Goal: Task Accomplishment & Management: Manage account settings

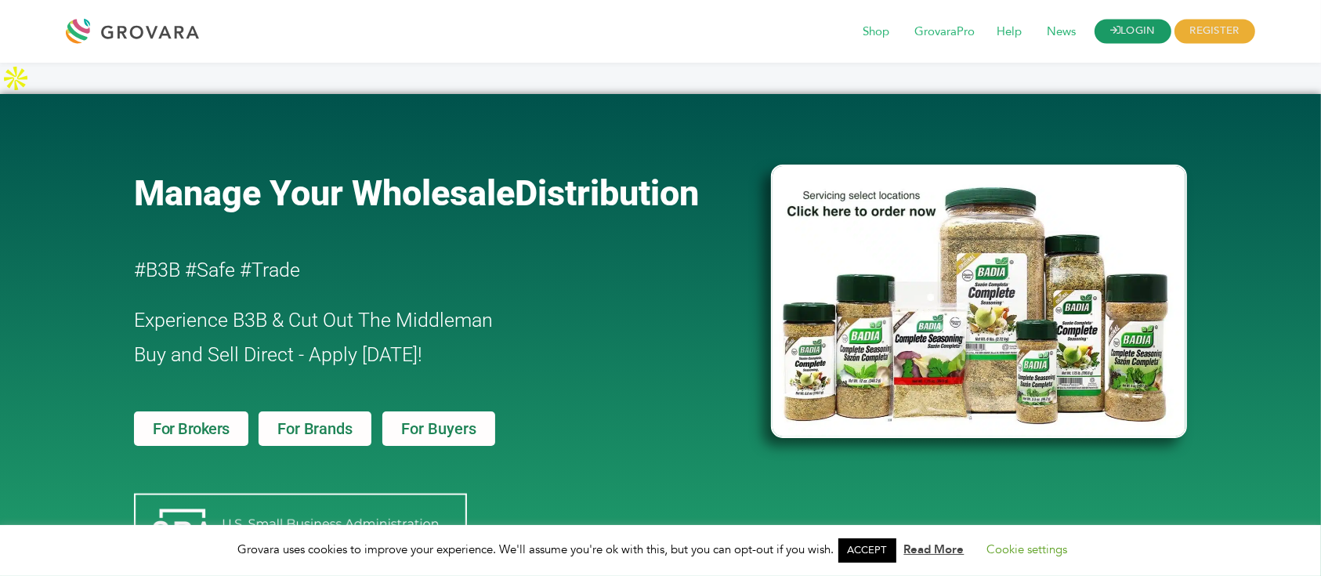
click at [1139, 34] on link "LOGIN" at bounding box center [1132, 32] width 77 height 24
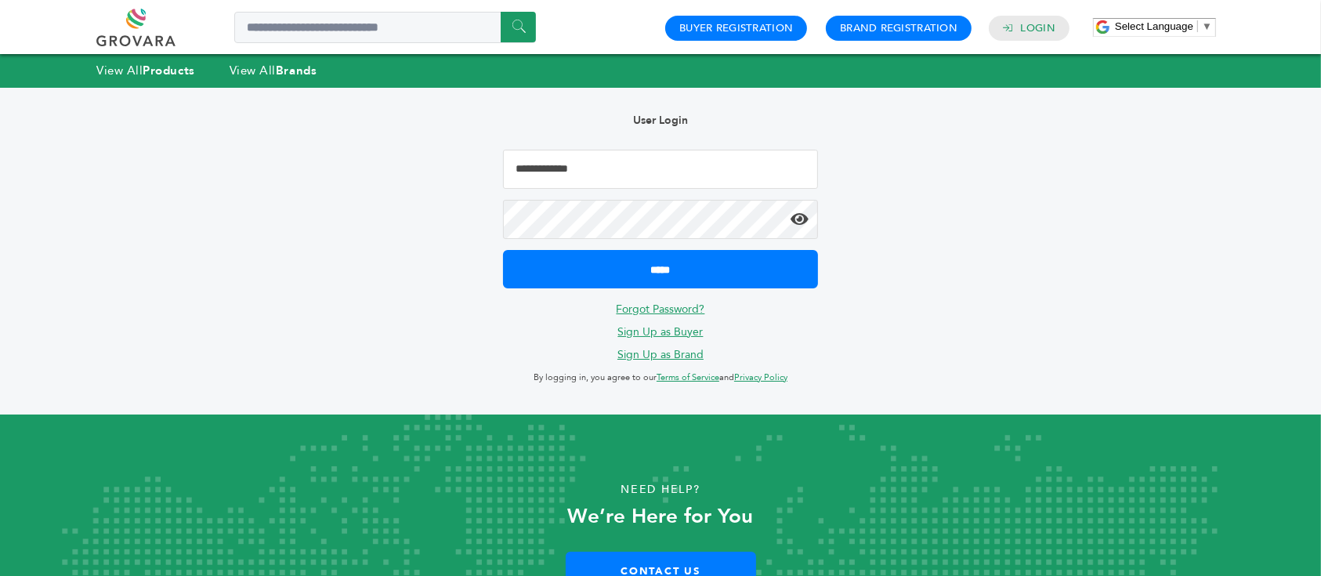
type input "**********"
click at [706, 243] on form "**********" at bounding box center [660, 219] width 315 height 139
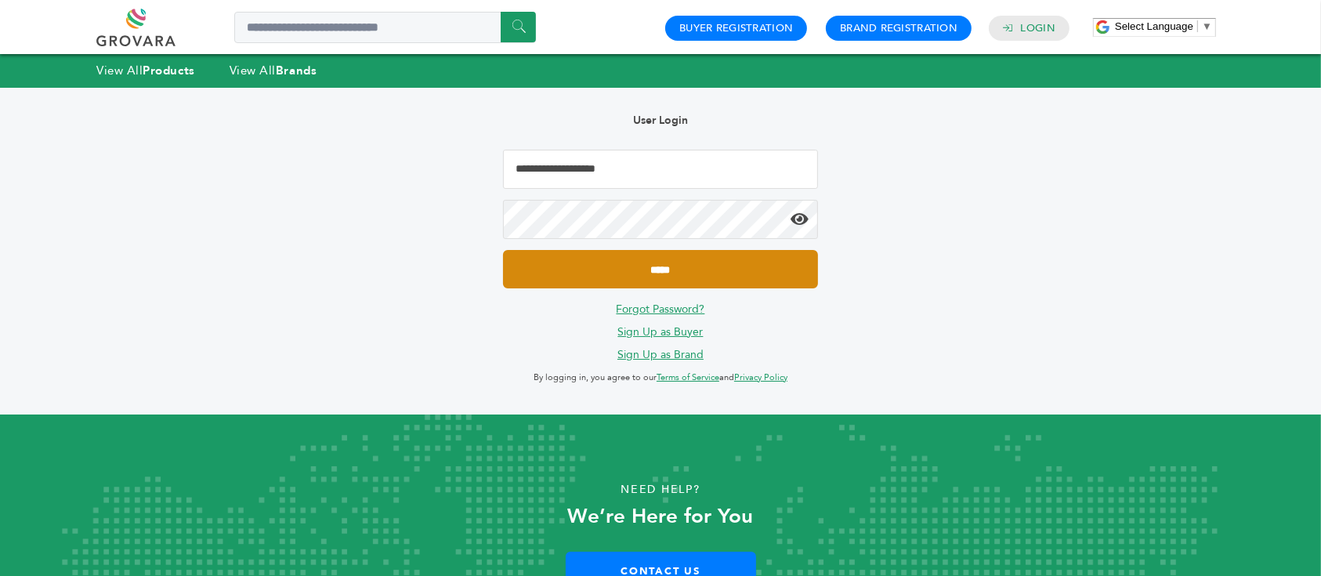
click at [707, 266] on input "*****" at bounding box center [660, 269] width 315 height 38
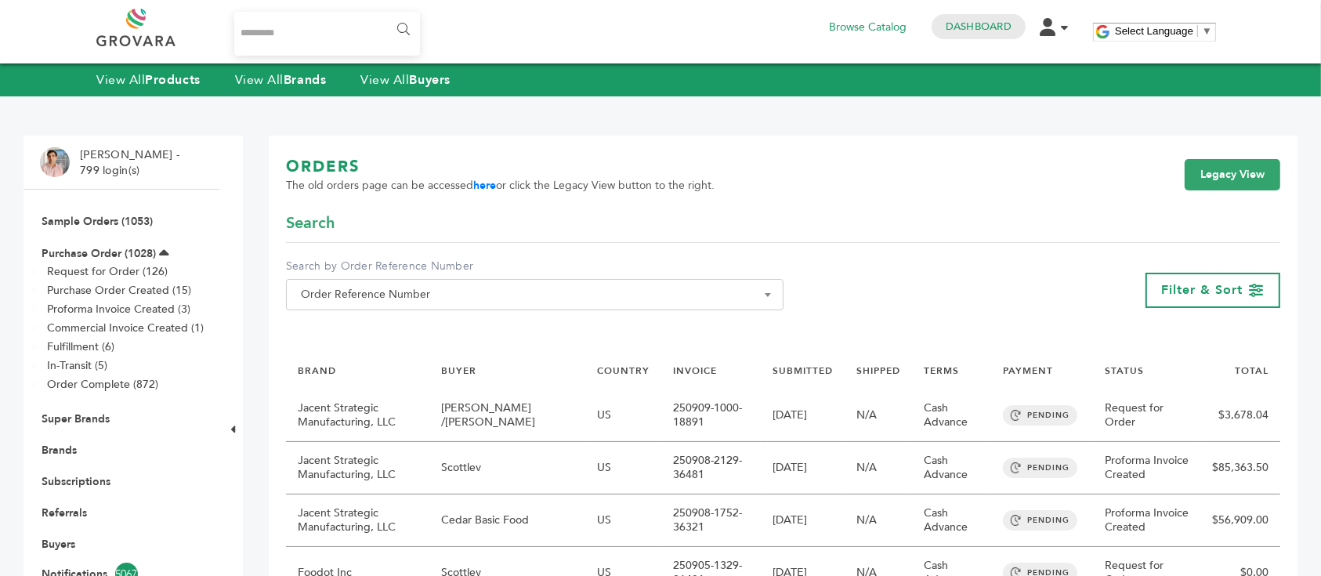
click at [350, 32] on input "Search..." at bounding box center [327, 34] width 186 height 44
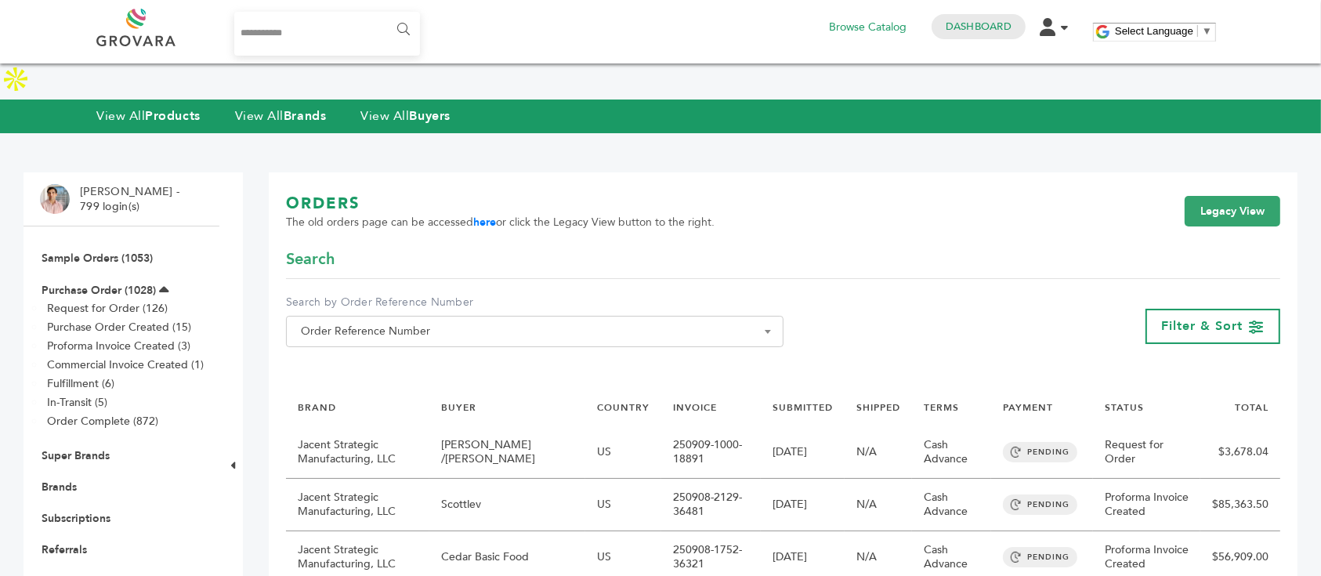
type input "**********"
click at [385, 14] on input "******" at bounding box center [402, 29] width 35 height 31
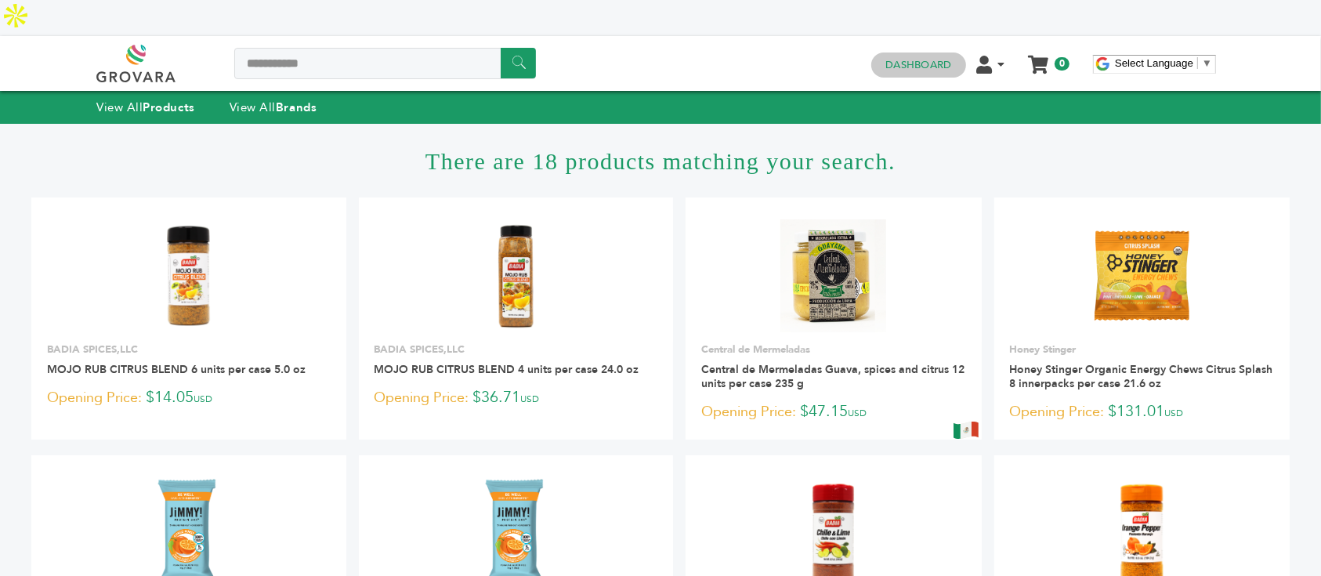
click at [924, 58] on link "Dashboard" at bounding box center [918, 65] width 66 height 14
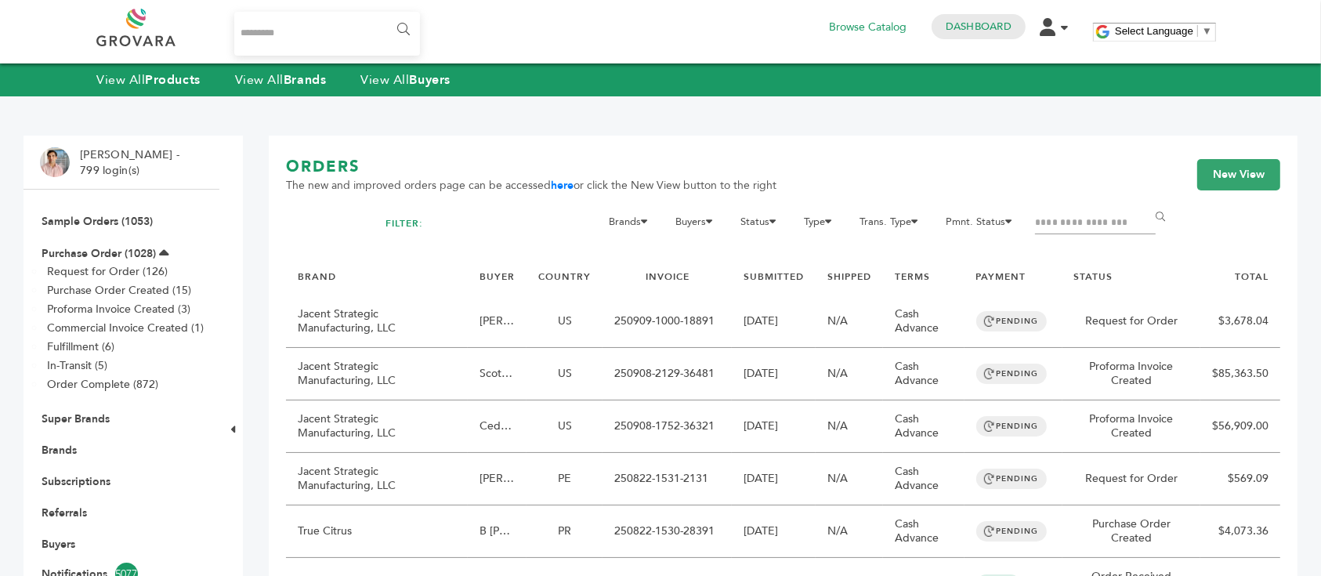
click at [1107, 224] on input "Filter by keywords" at bounding box center [1095, 223] width 121 height 22
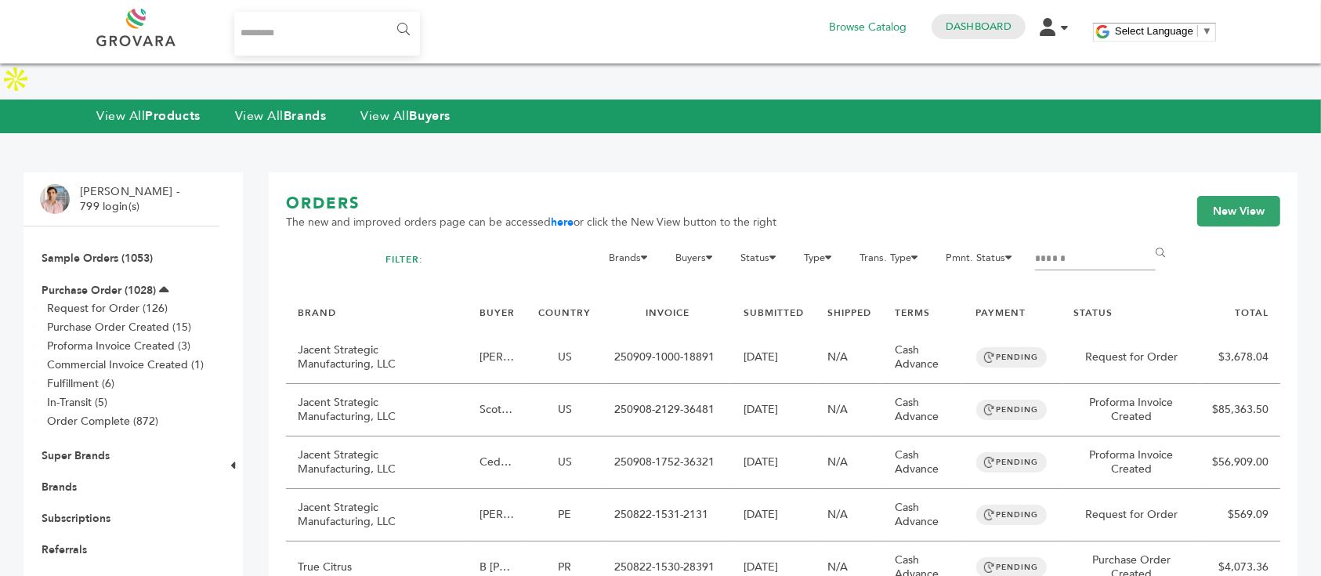
type input "******"
click at [1145, 238] on input "******" at bounding box center [1162, 253] width 35 height 31
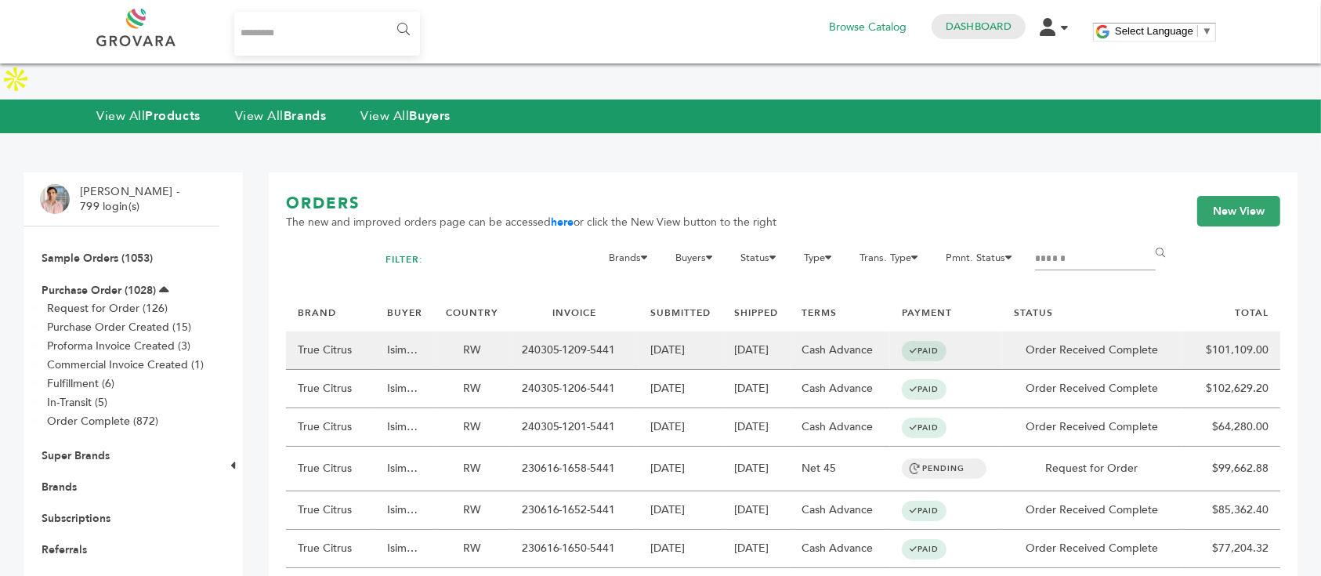
click at [505, 331] on td "RW" at bounding box center [472, 350] width 76 height 38
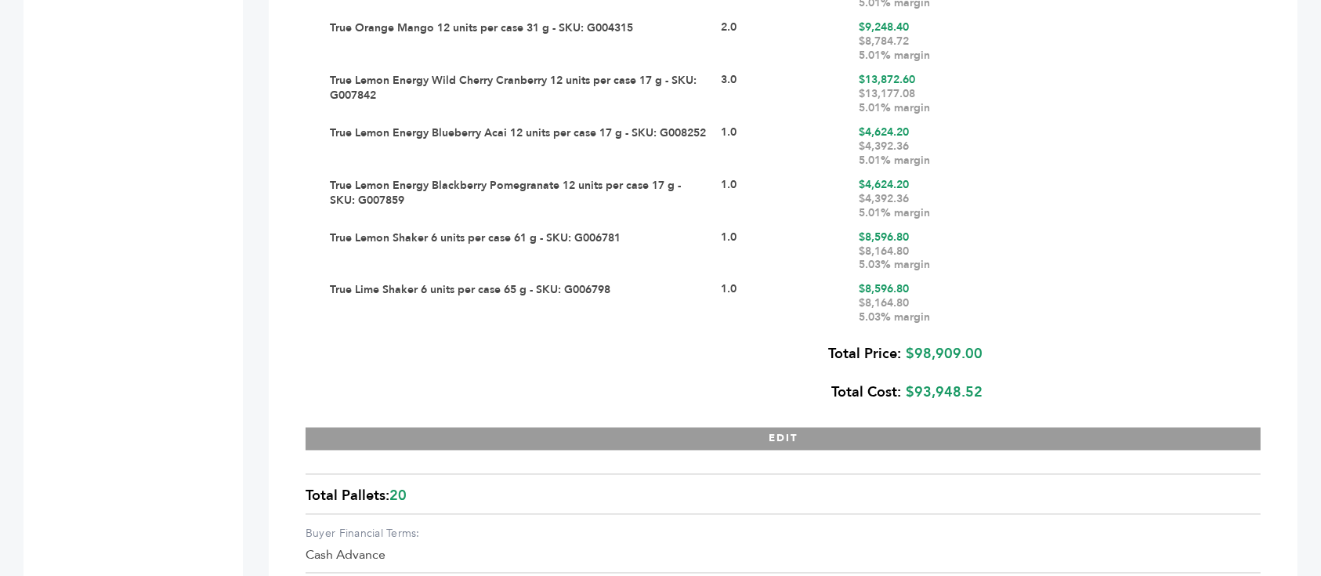
scroll to position [2925, 0]
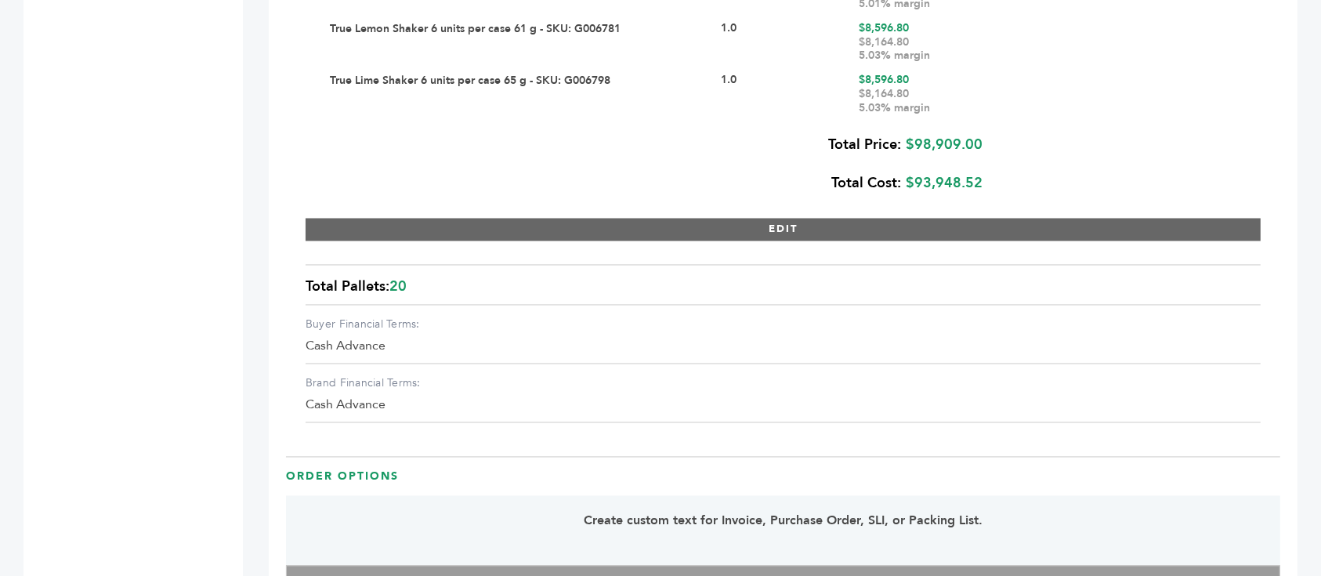
click at [725, 219] on button "EDIT" at bounding box center [783, 230] width 955 height 23
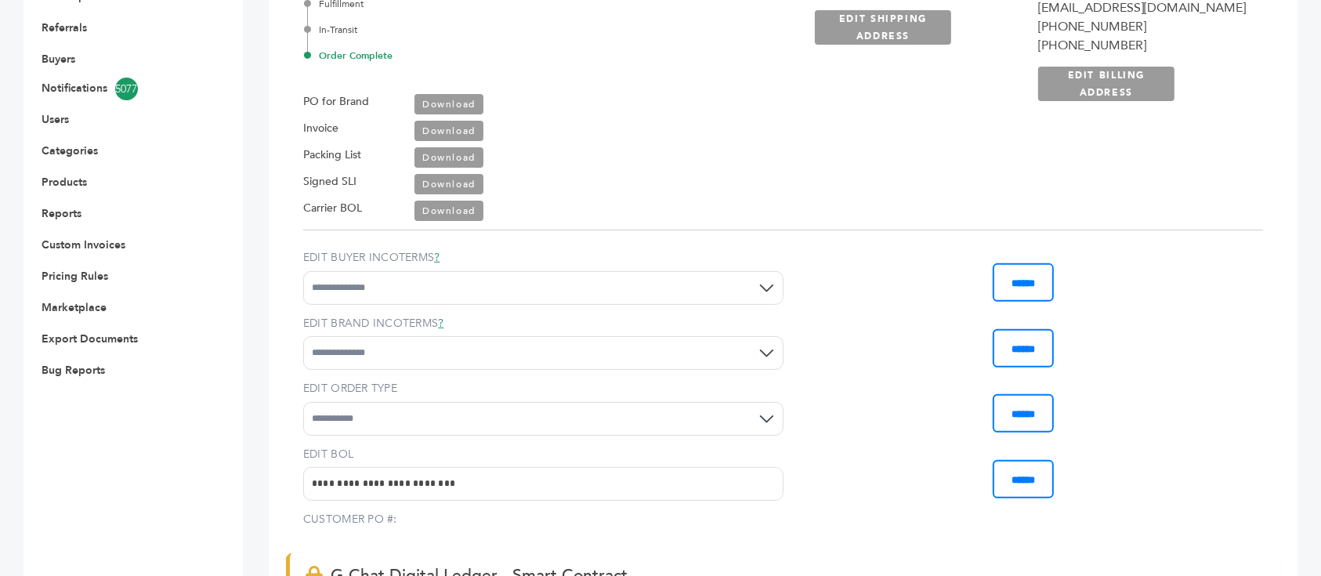
scroll to position [208, 0]
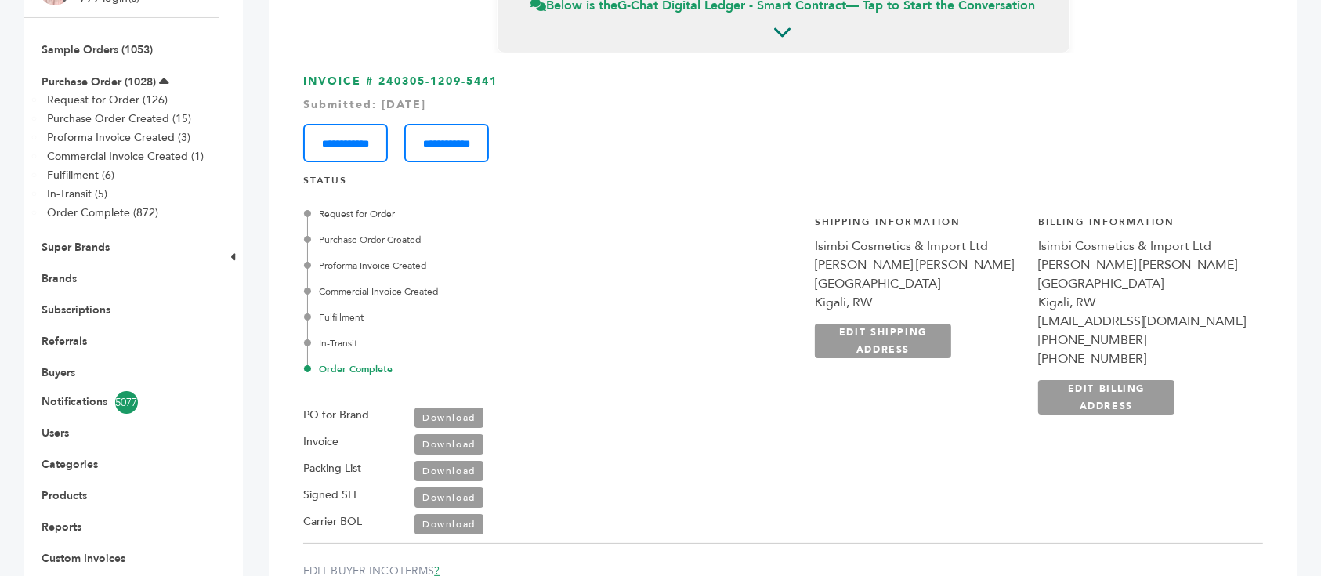
click at [447, 407] on link "Download" at bounding box center [448, 417] width 69 height 20
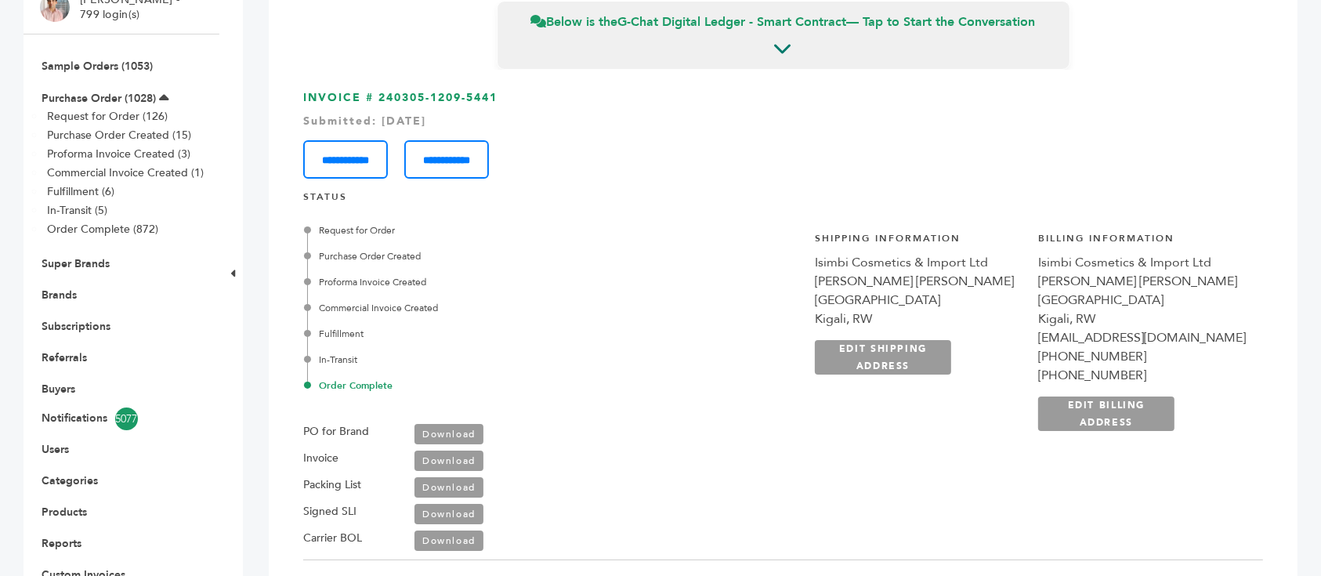
scroll to position [0, 0]
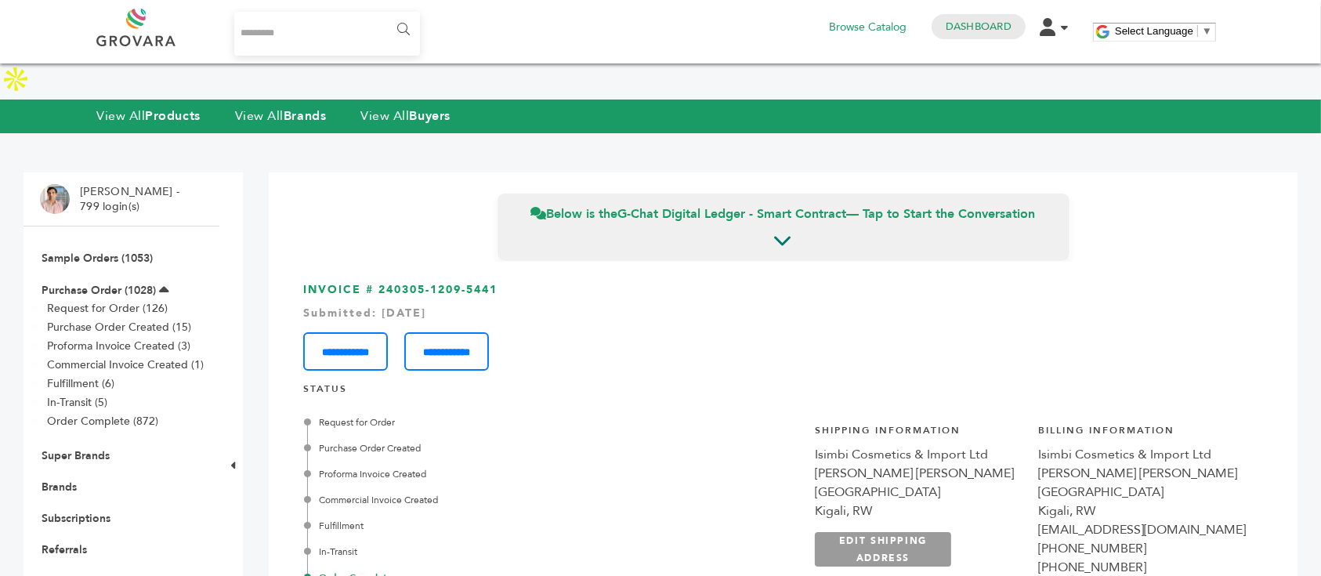
click at [140, 45] on link at bounding box center [153, 28] width 114 height 38
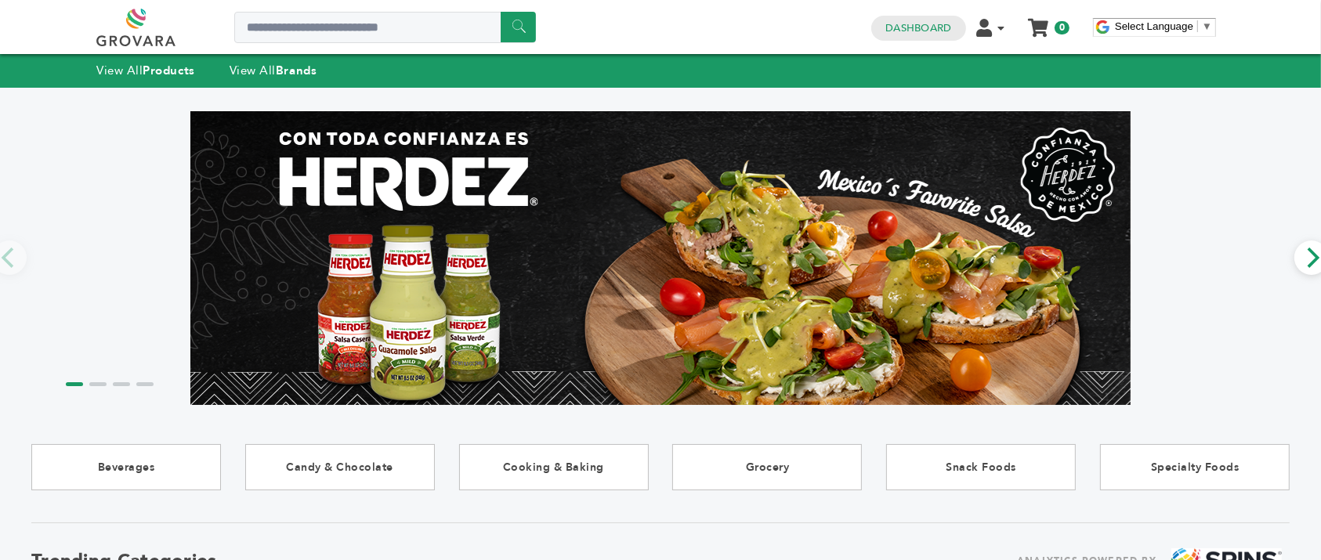
click at [915, 17] on h4 "Dashboard" at bounding box center [918, 28] width 94 height 25
click at [918, 27] on link "Dashboard" at bounding box center [918, 28] width 66 height 14
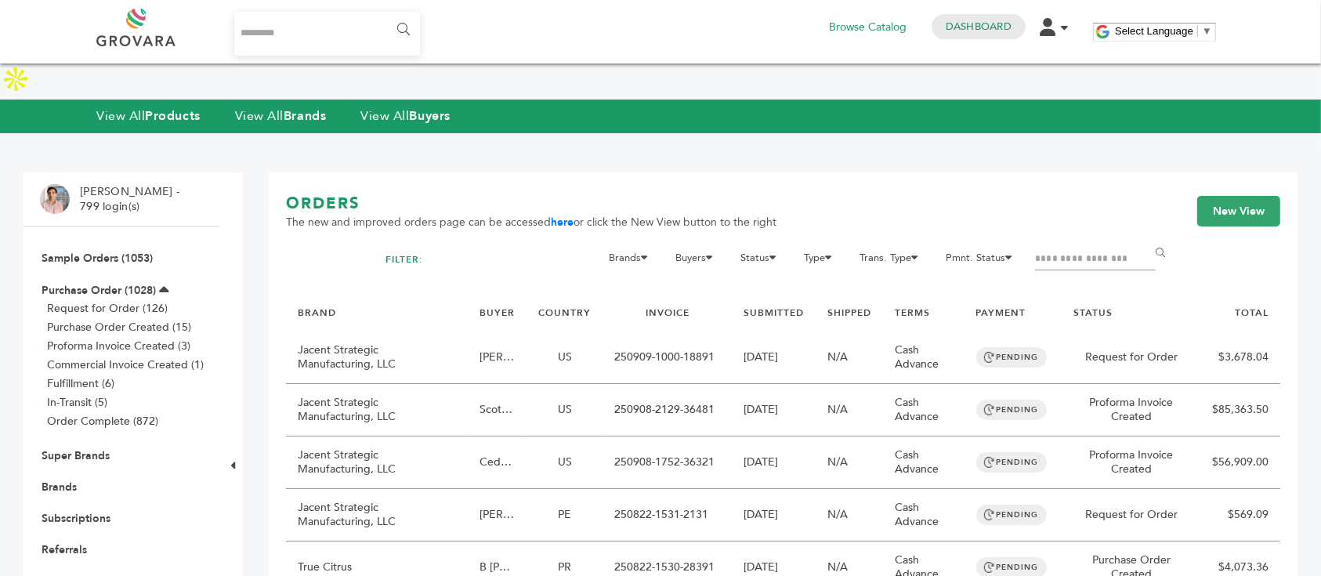
click at [360, 38] on input "Search..." at bounding box center [327, 34] width 186 height 44
click at [270, 107] on link "View All Brands" at bounding box center [281, 115] width 92 height 17
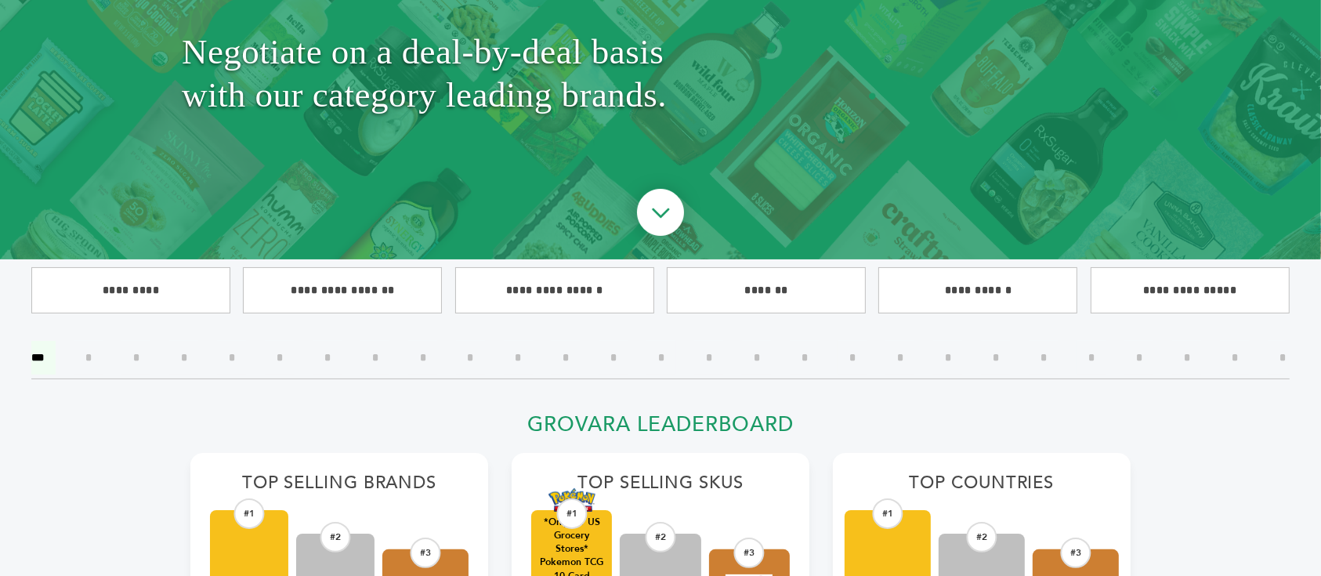
scroll to position [208, 0]
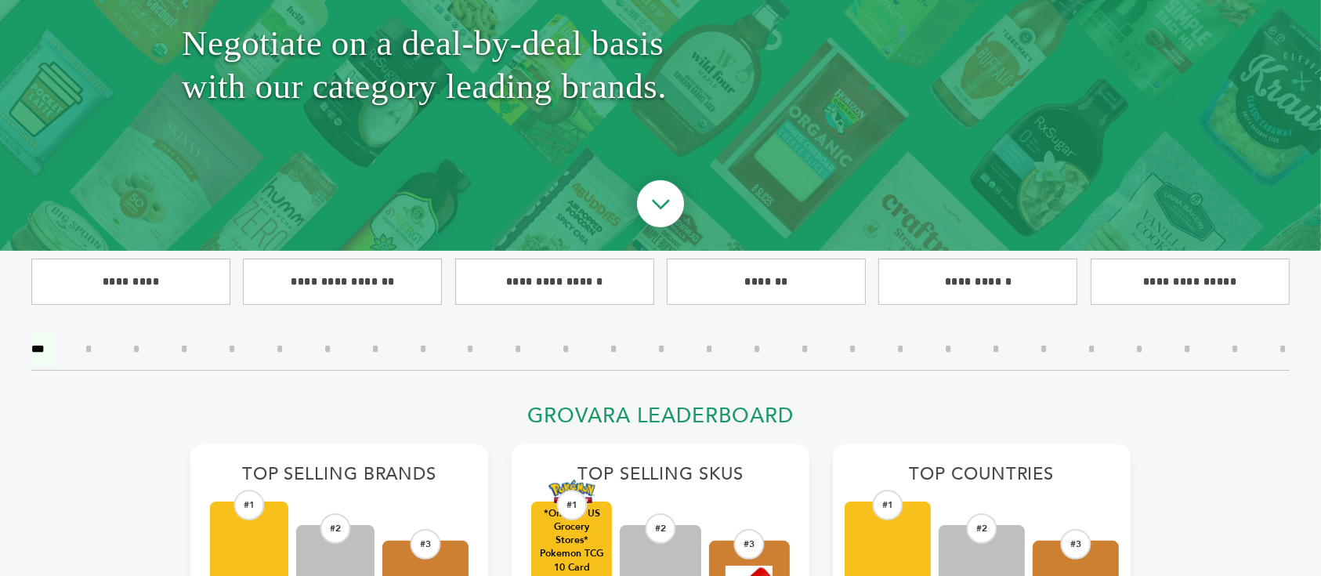
click at [805, 348] on input"] "*" at bounding box center [805, 349] width 30 height 34
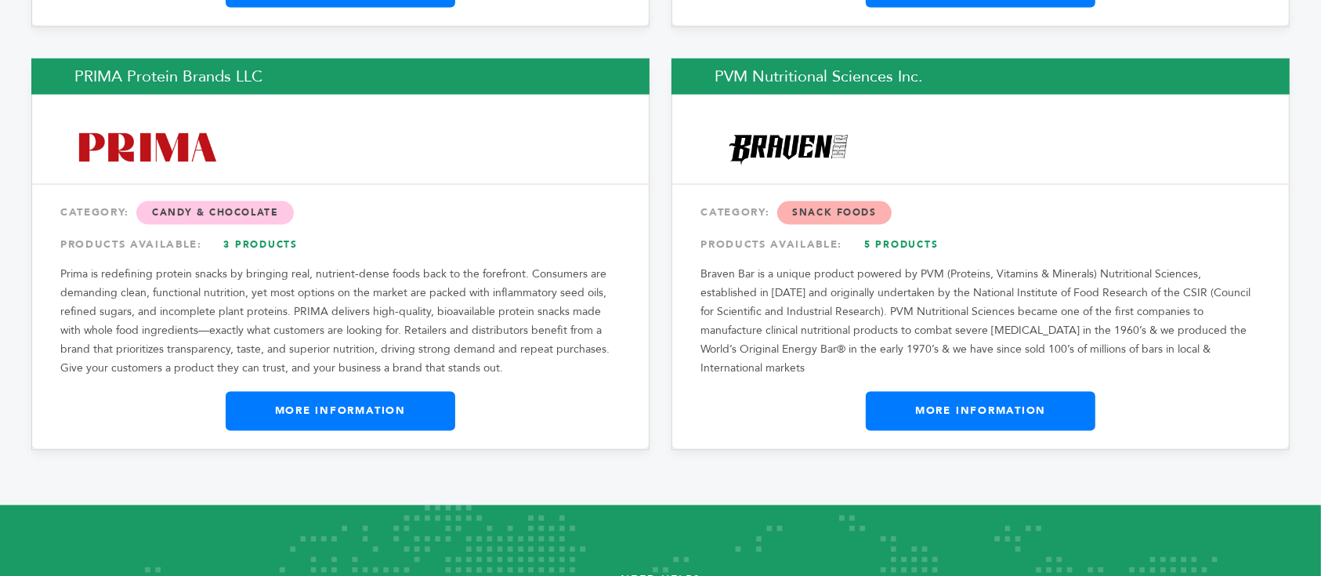
scroll to position [2850, 0]
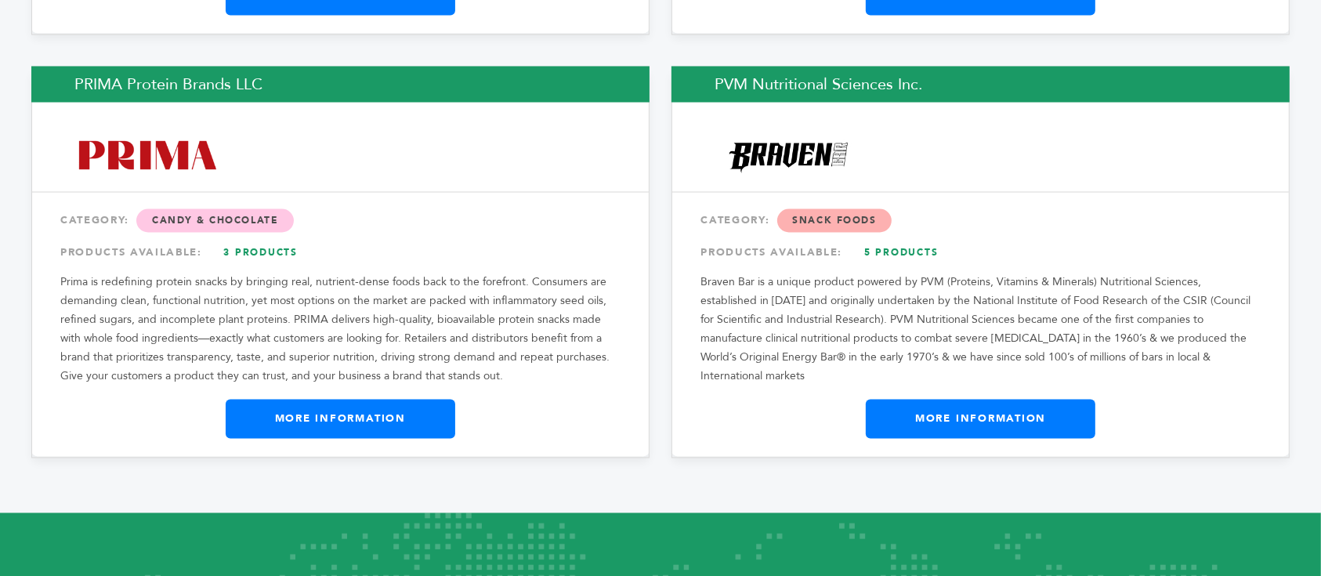
click at [942, 400] on link "More Information" at bounding box center [981, 419] width 230 height 39
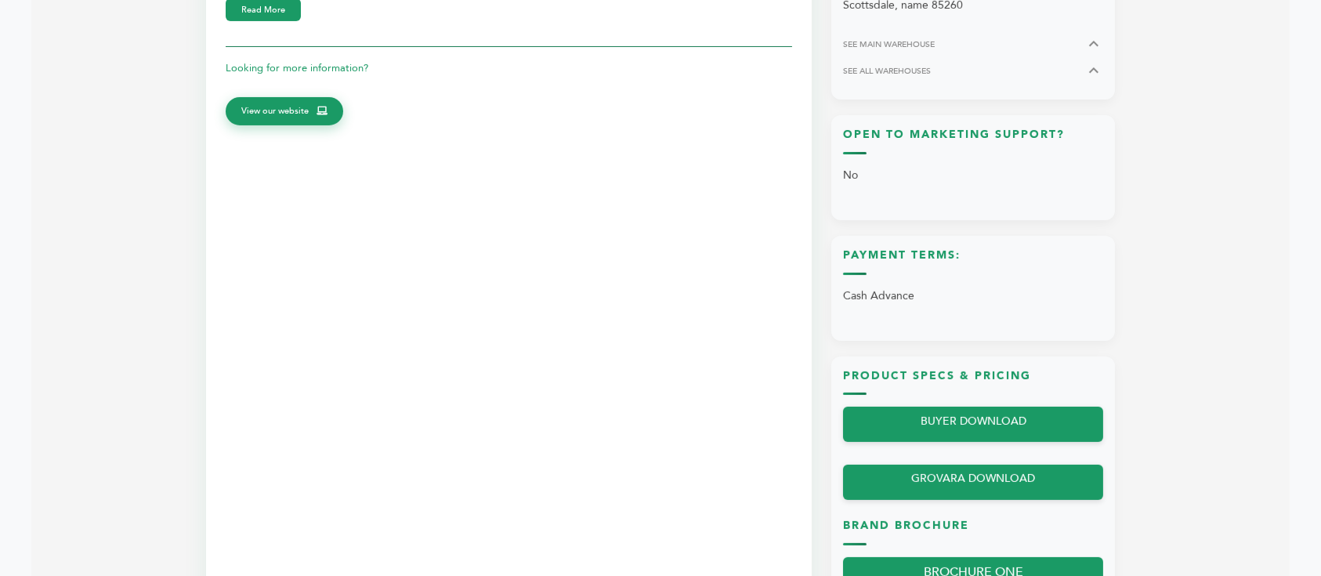
scroll to position [1044, 0]
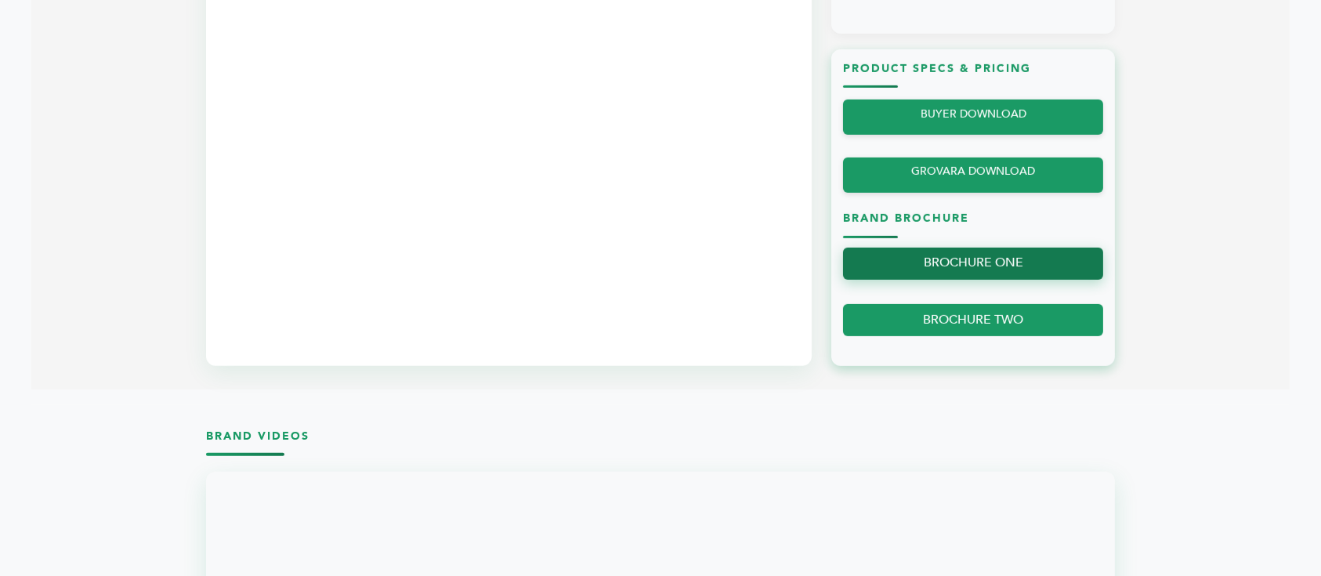
click at [966, 248] on link "BROCHURE ONE" at bounding box center [973, 264] width 260 height 32
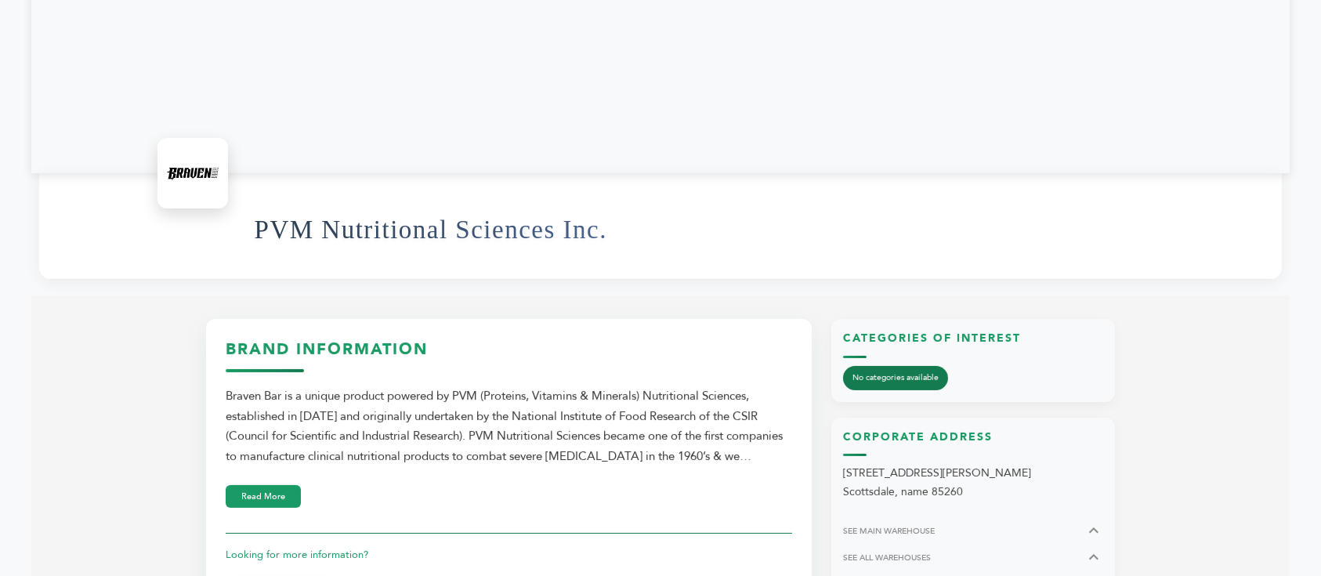
scroll to position [0, 0]
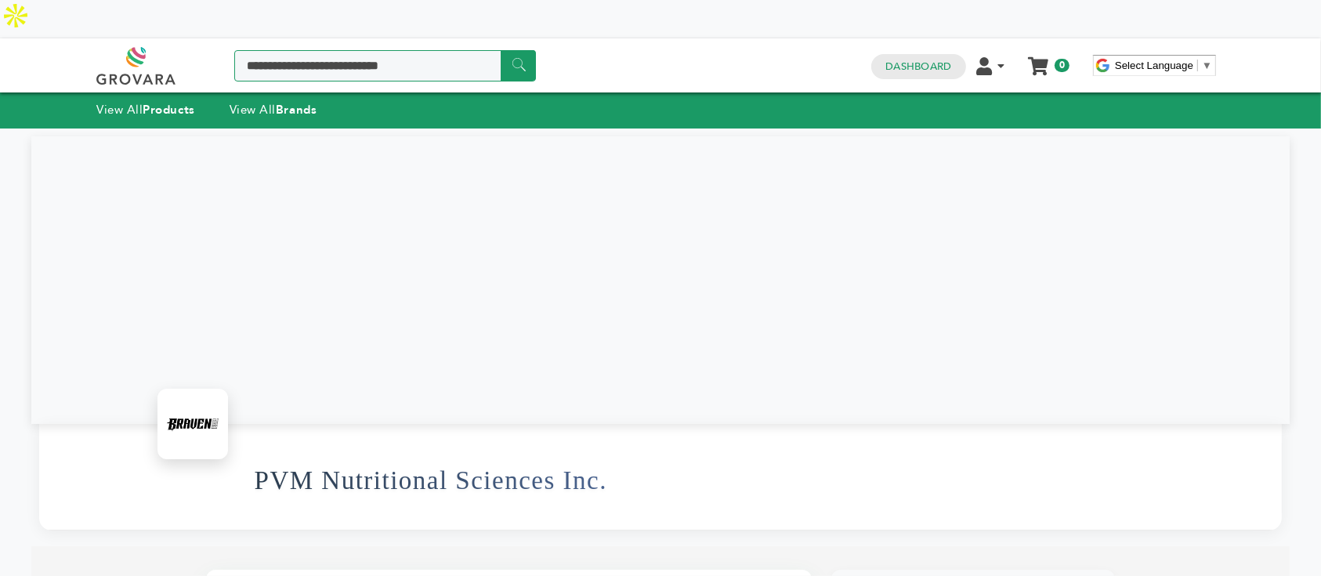
click at [342, 50] on input "Search a product or brand..." at bounding box center [385, 65] width 302 height 31
click at [331, 50] on input "Search a product or brand..." at bounding box center [385, 65] width 302 height 31
click at [423, 50] on input "Search a product or brand..." at bounding box center [385, 65] width 302 height 31
type input "*********"
click at [501, 50] on input "******" at bounding box center [518, 65] width 35 height 31
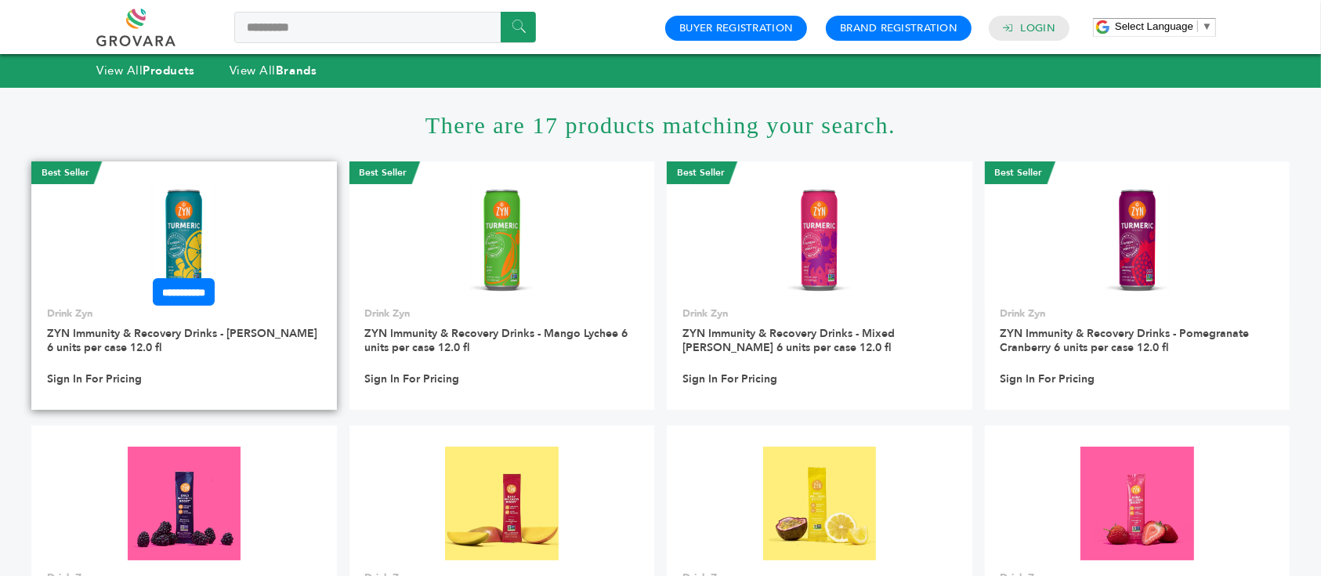
click at [237, 202] on link at bounding box center [184, 239] width 306 height 133
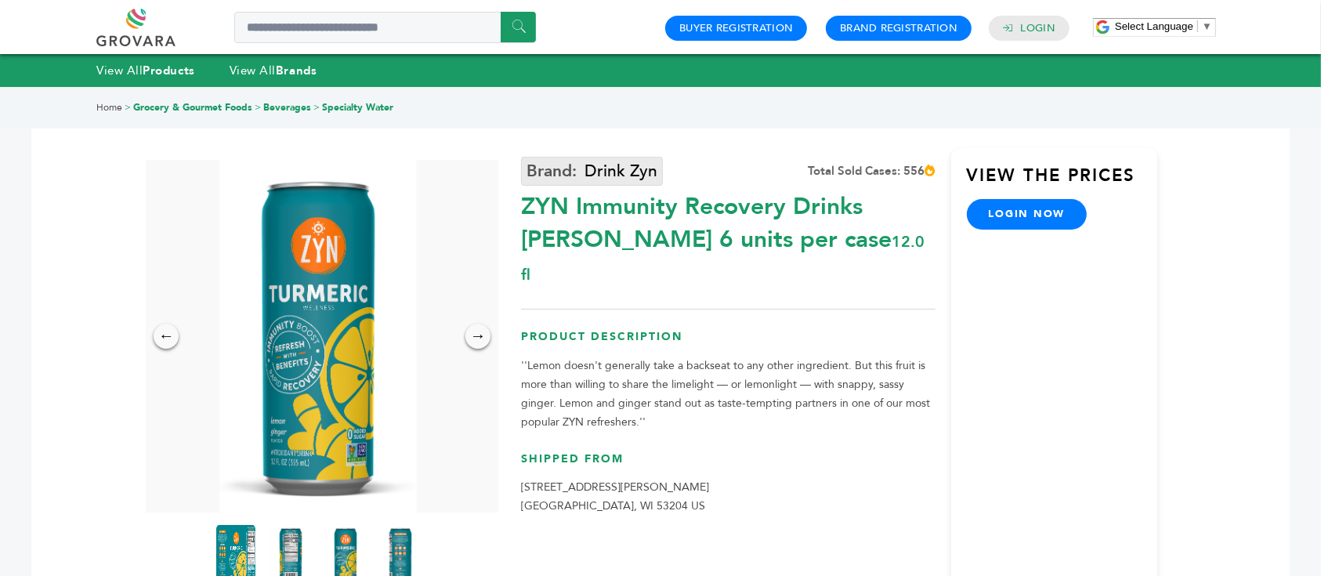
click at [617, 172] on link "Drink Zyn" at bounding box center [592, 171] width 142 height 29
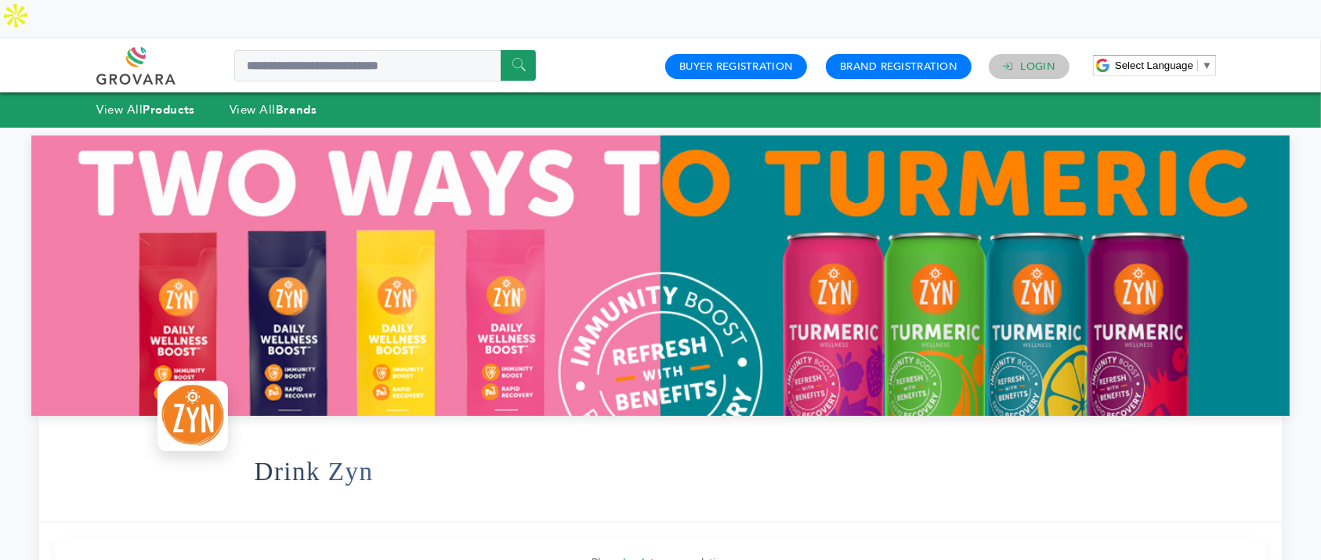
click at [1031, 60] on link "Login" at bounding box center [1038, 67] width 34 height 14
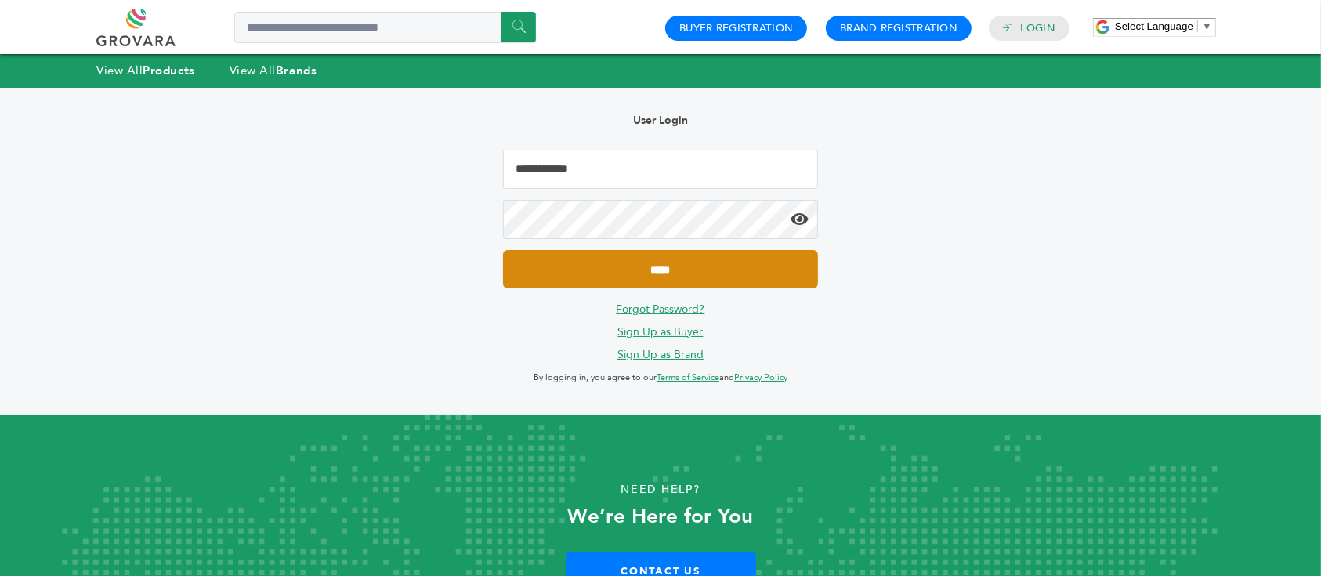
type input "**********"
click at [707, 279] on input "*****" at bounding box center [660, 269] width 315 height 38
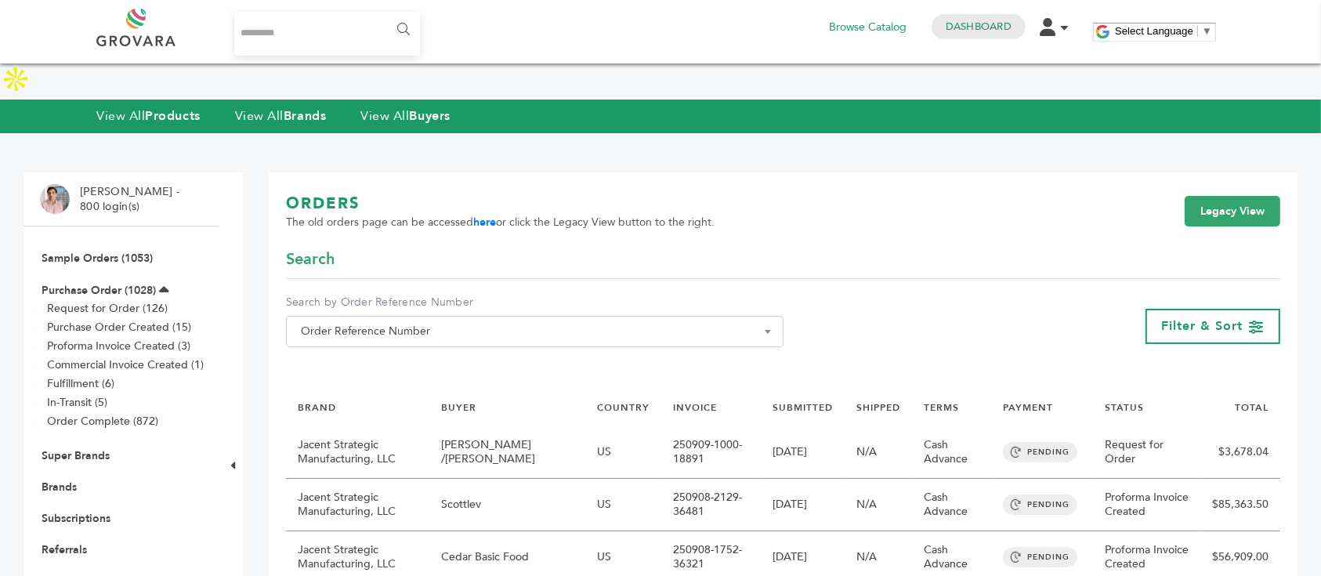
click at [899, 193] on div "ORDERS The old orders page can be accessed here or click the Legacy View button…" at bounding box center [783, 221] width 994 height 56
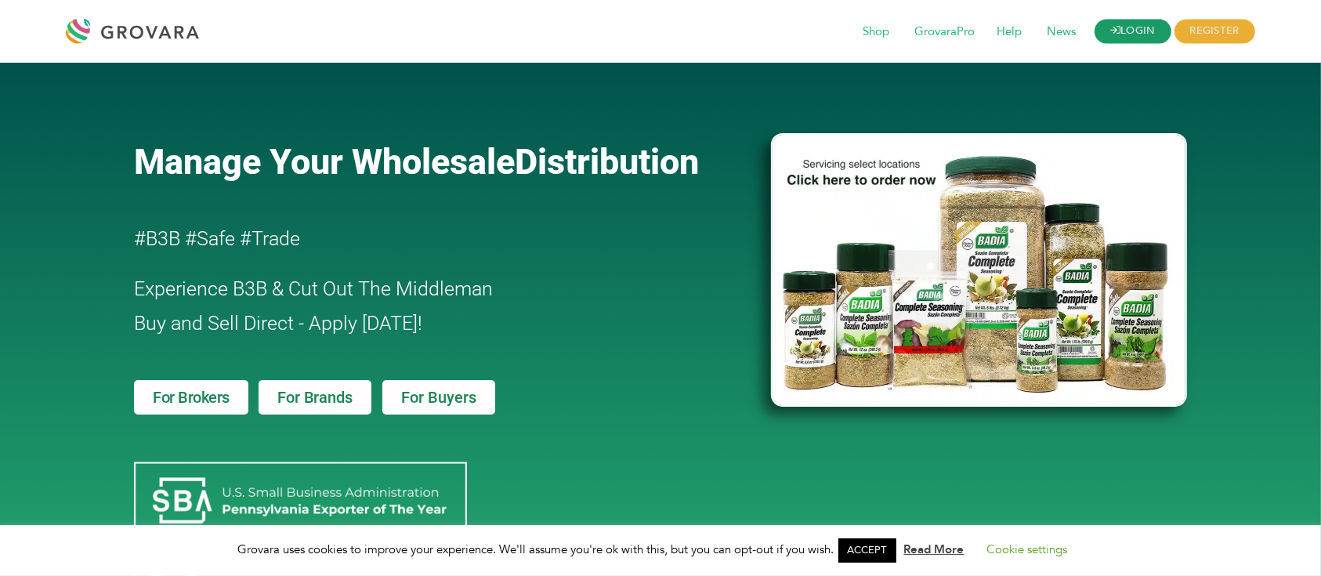
click at [1121, 24] on link "LOGIN" at bounding box center [1132, 32] width 77 height 24
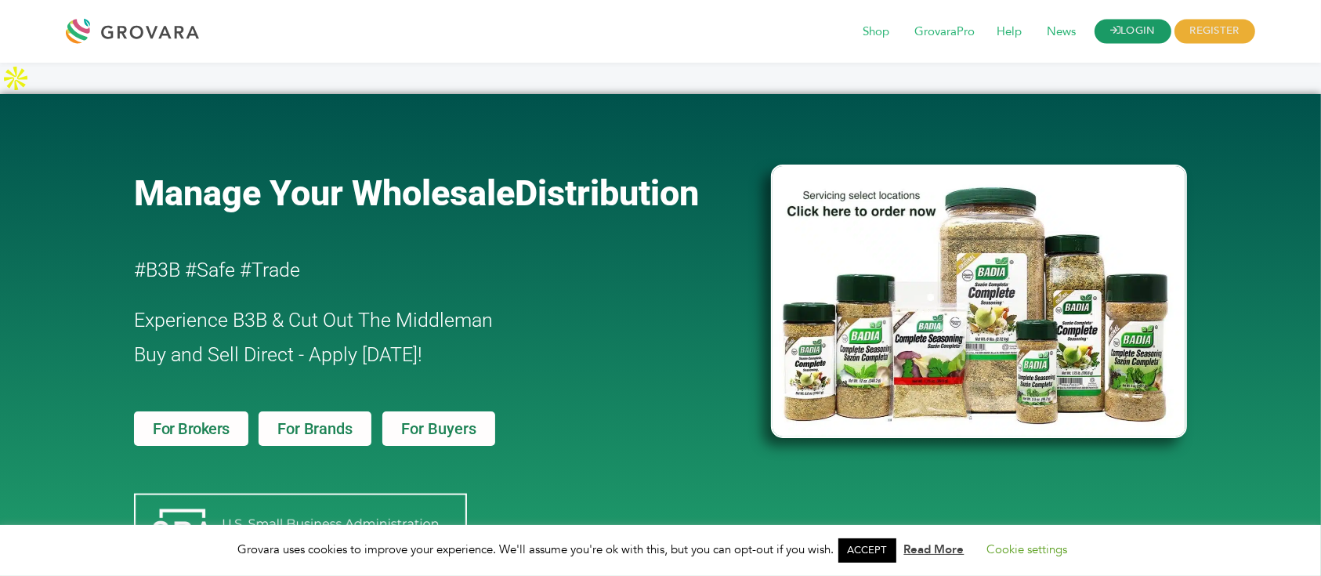
click at [1138, 41] on link "LOGIN" at bounding box center [1132, 32] width 77 height 24
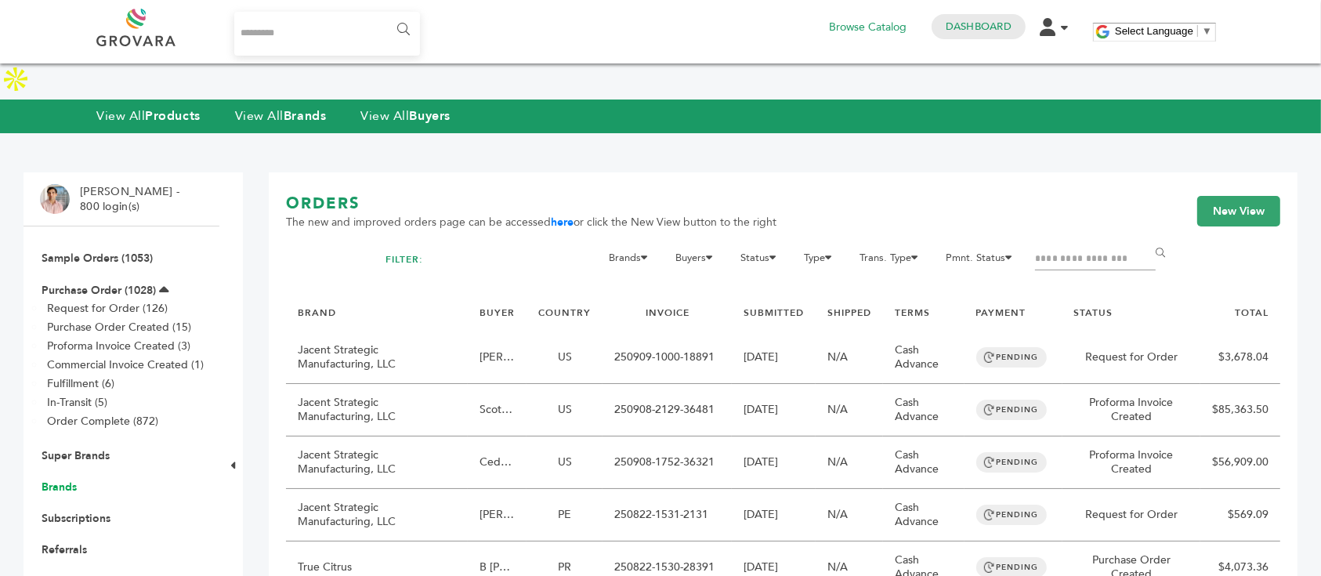
click at [58, 479] on link "Brands" at bounding box center [59, 486] width 35 height 15
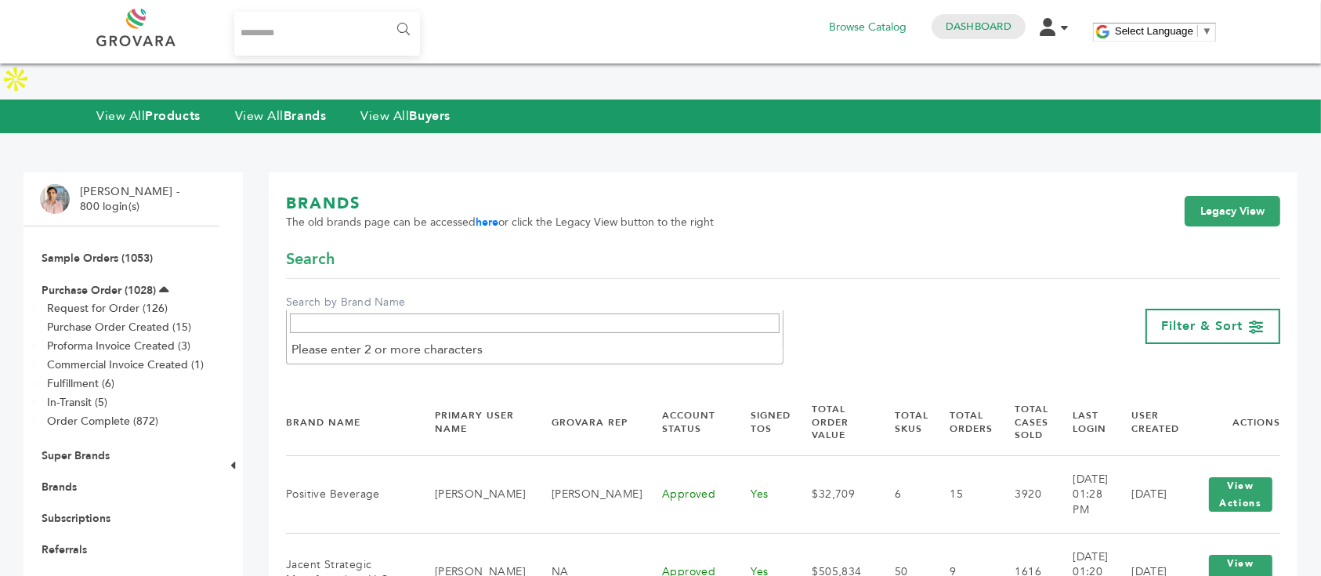
click at [543, 320] on span "Brand Name" at bounding box center [535, 331] width 480 height 22
click at [516, 320] on input "Search" at bounding box center [535, 323] width 490 height 20
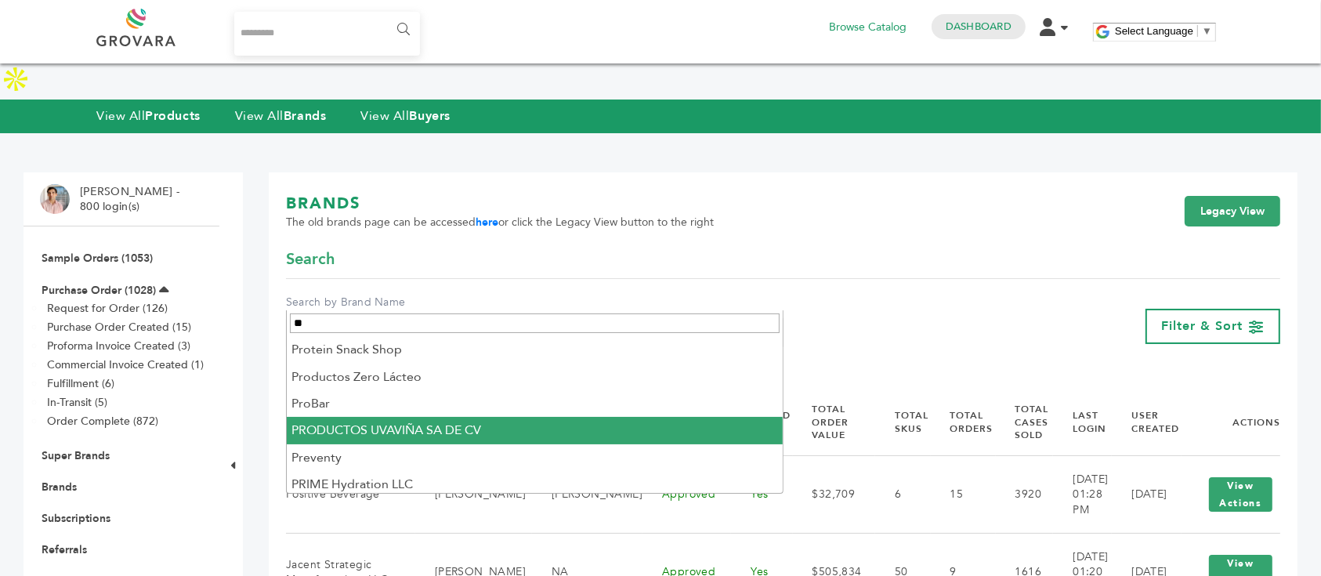
scroll to position [113, 0]
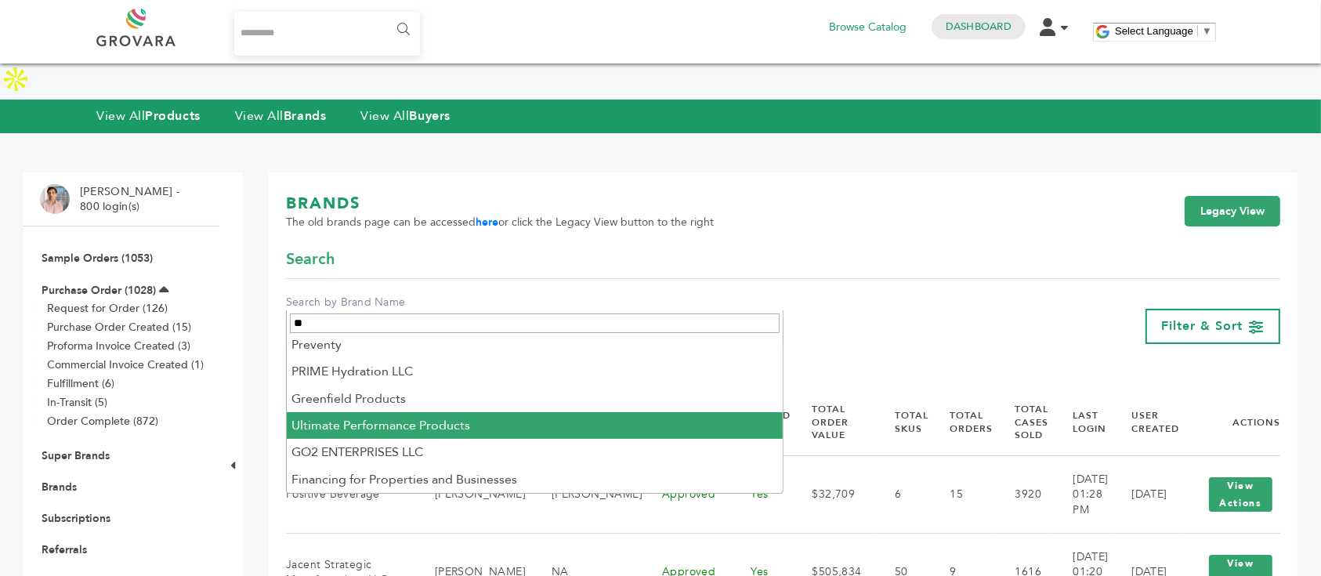
type input "*"
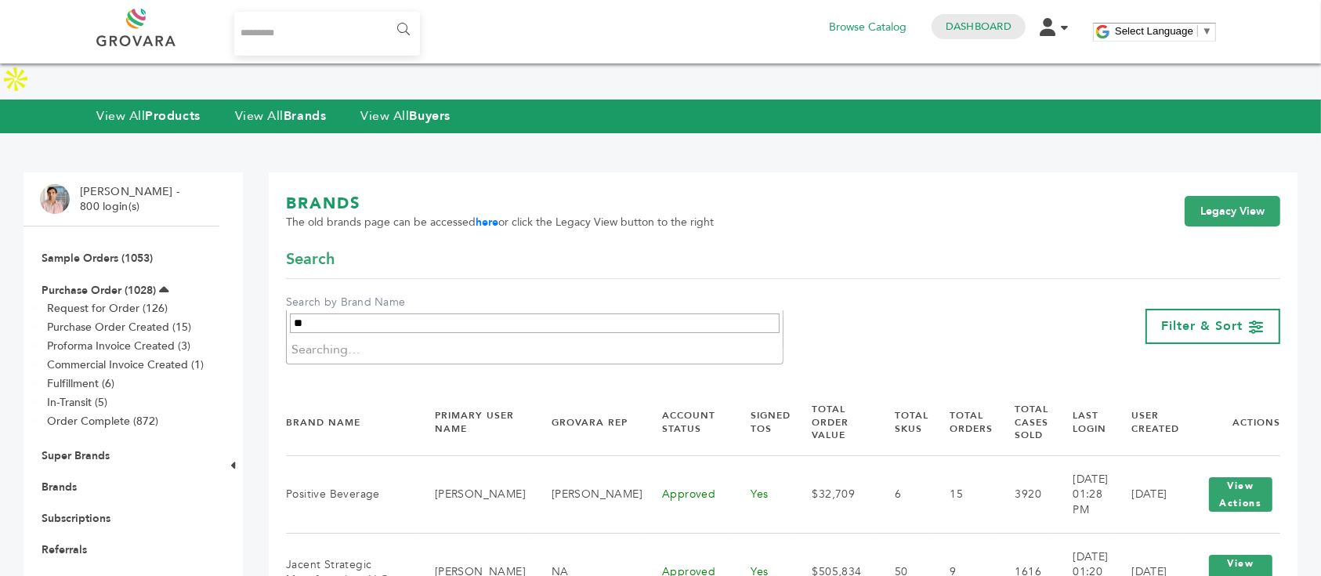
type input "*"
click at [407, 107] on link "View All Buyers" at bounding box center [405, 115] width 90 height 17
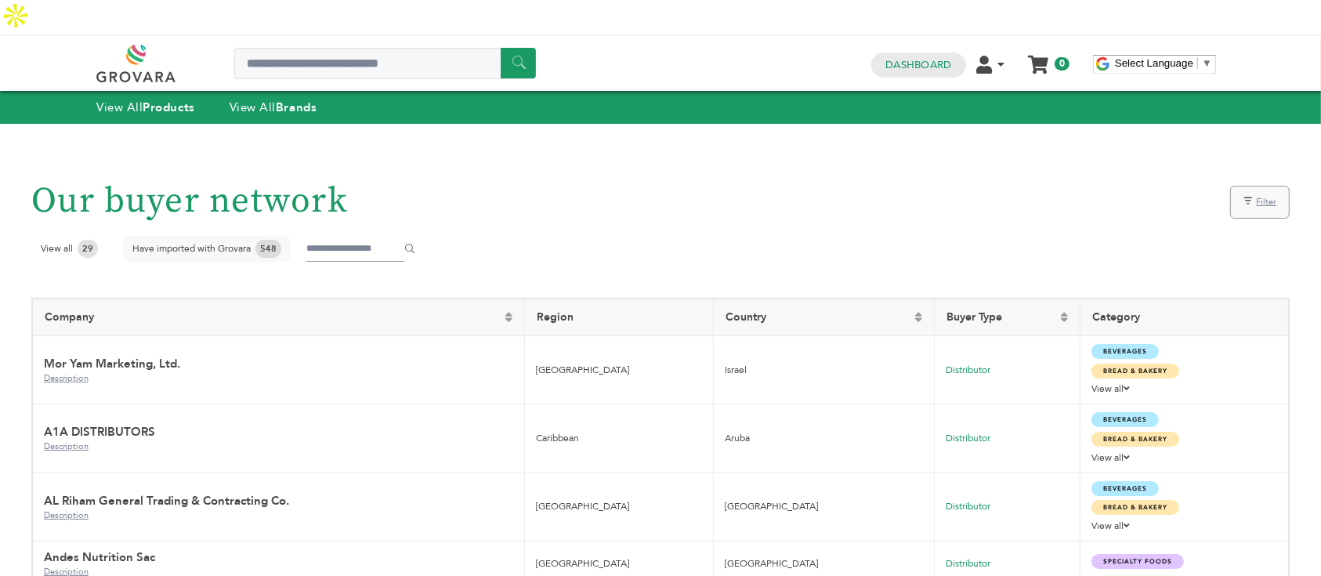
click at [298, 99] on div "View All Products View All Brands" at bounding box center [221, 107] width 251 height 17
click at [296, 91] on div "View All Products View All Brands" at bounding box center [660, 107] width 1321 height 33
click at [296, 99] on strong "Brands" at bounding box center [296, 107] width 41 height 16
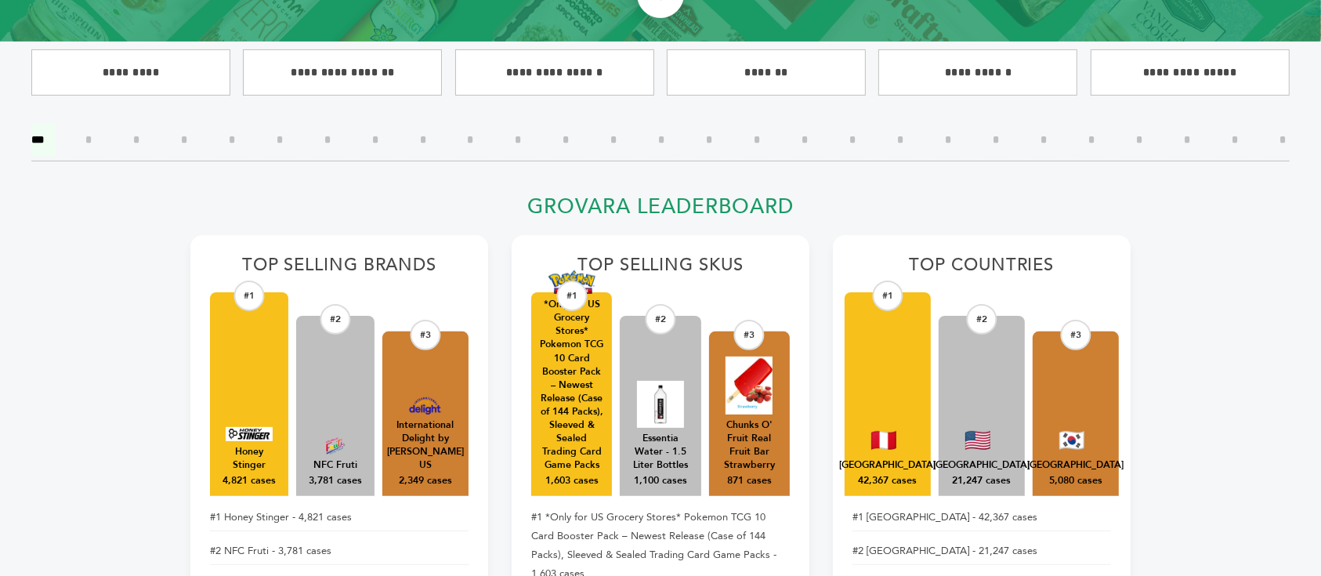
click at [806, 136] on input"] "*" at bounding box center [805, 140] width 30 height 34
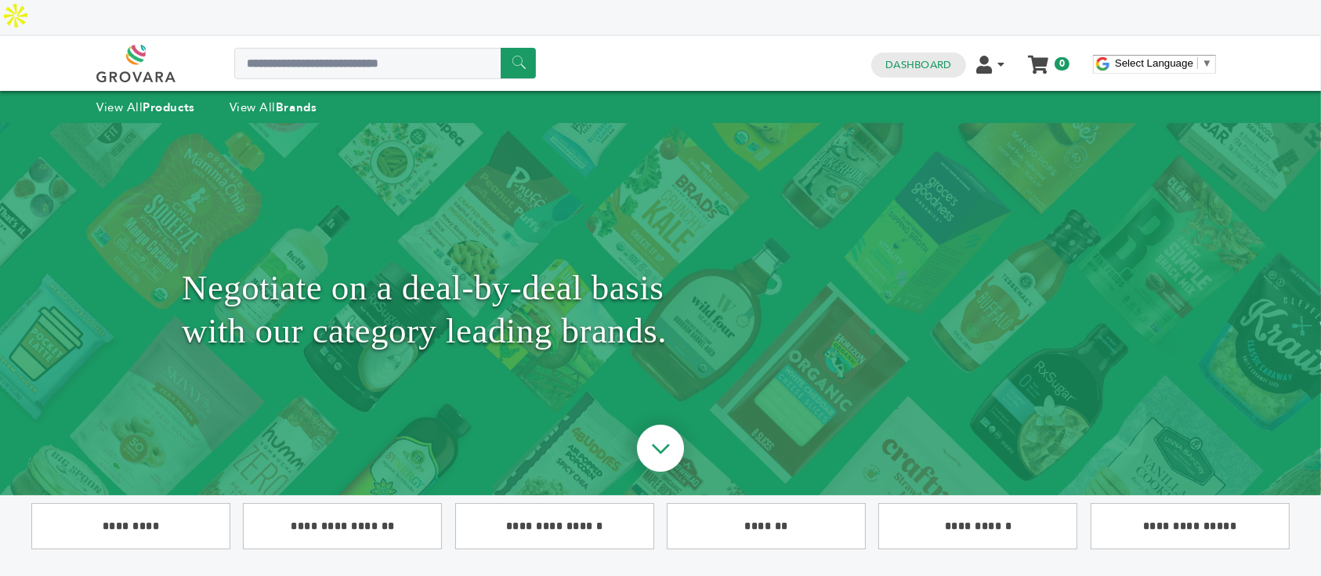
click at [903, 50] on div "Dashboard Edit Account Order Management Sign Out My Cart Your cart is empty 0" at bounding box center [970, 63] width 214 height 27
click at [914, 58] on link "Dashboard" at bounding box center [918, 65] width 66 height 14
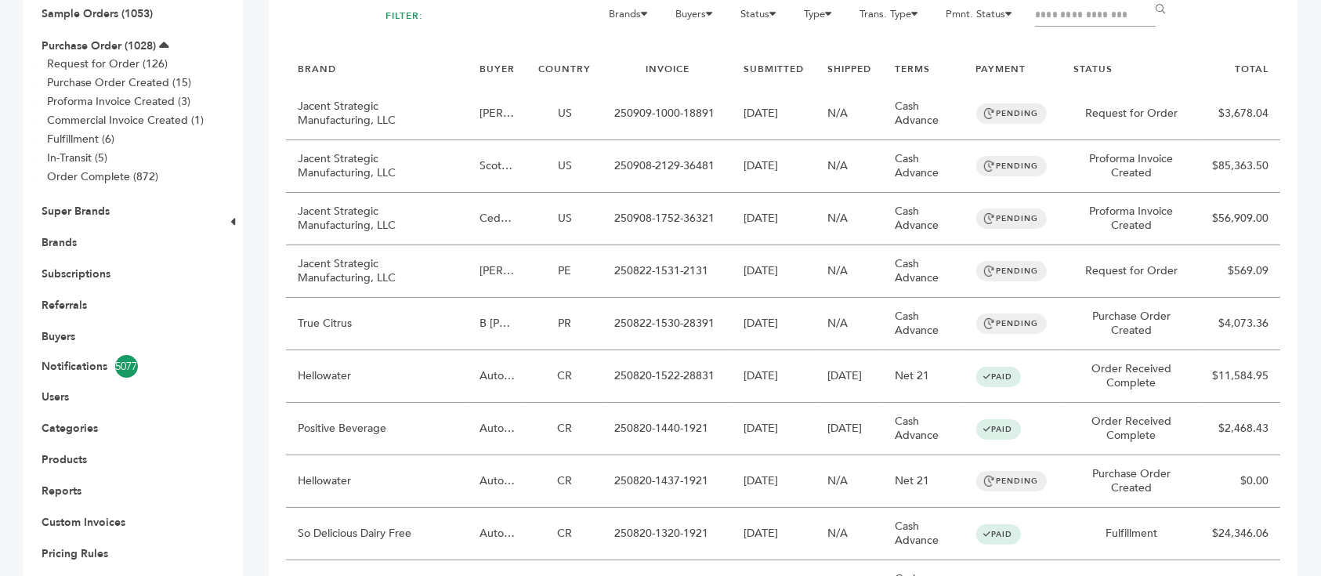
scroll to position [208, 0]
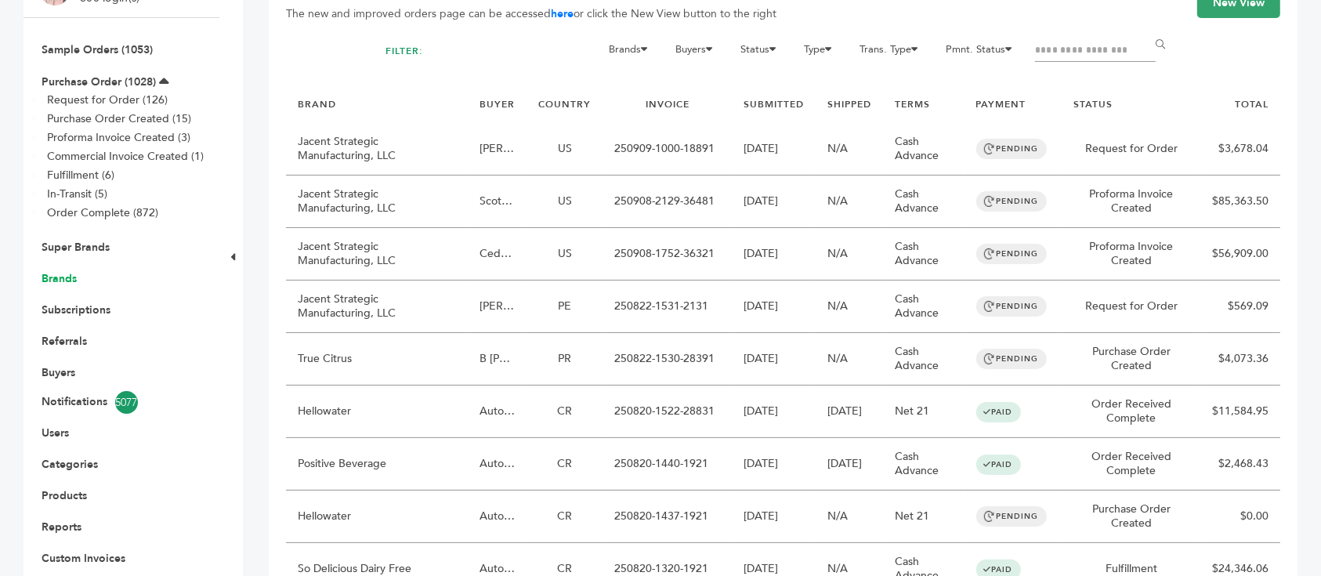
click at [60, 271] on link "Brands" at bounding box center [59, 278] width 35 height 15
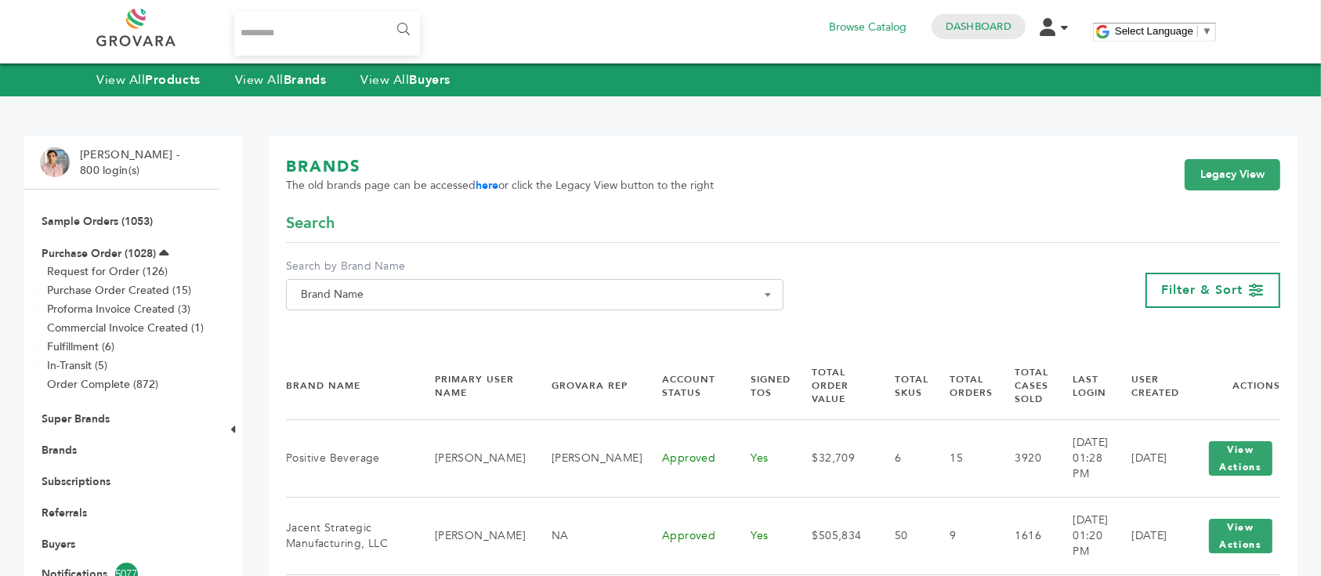
click at [481, 291] on span "Brand Name" at bounding box center [535, 295] width 480 height 22
click at [450, 325] on input "Search" at bounding box center [535, 323] width 490 height 20
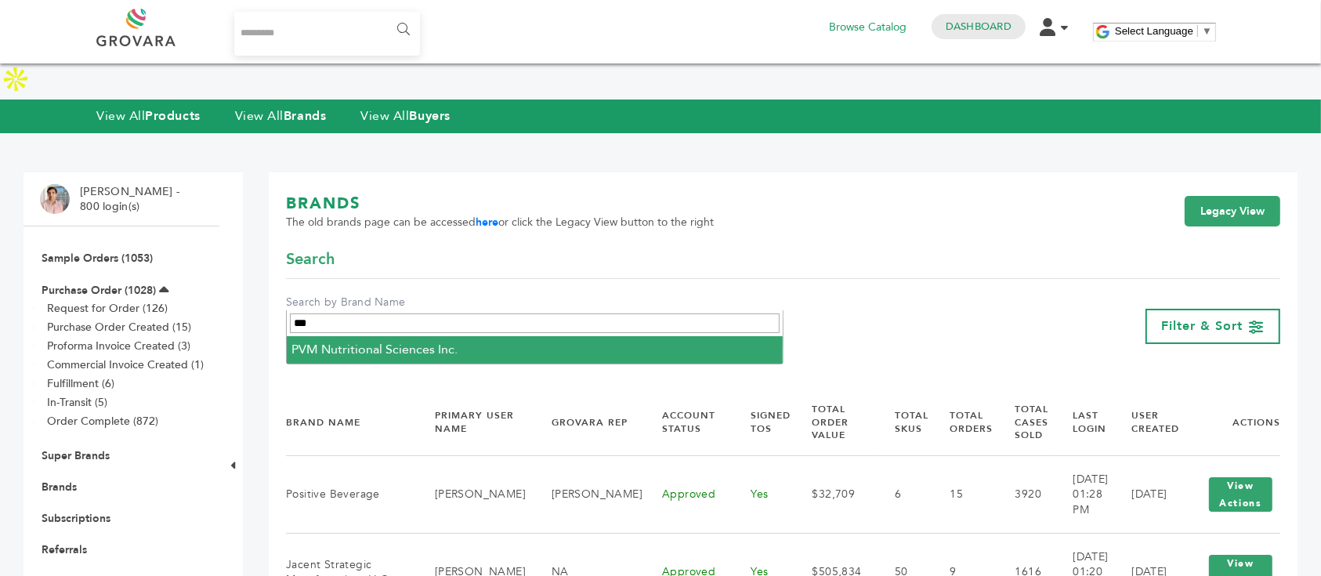
type input "***"
select select "**********"
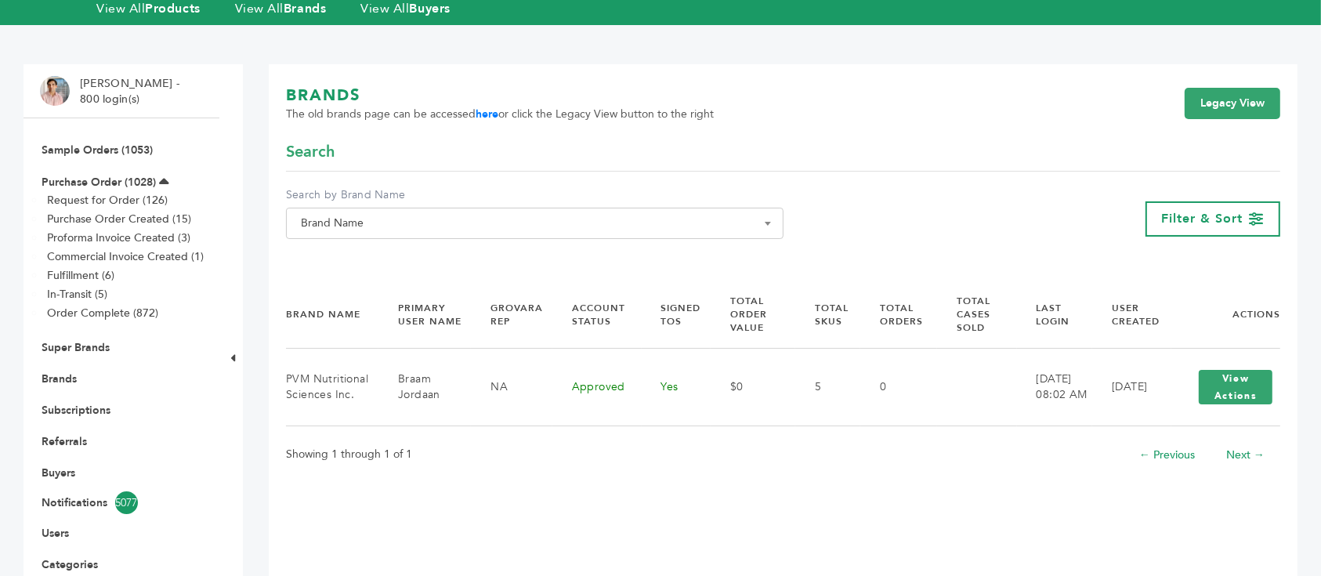
scroll to position [104, 0]
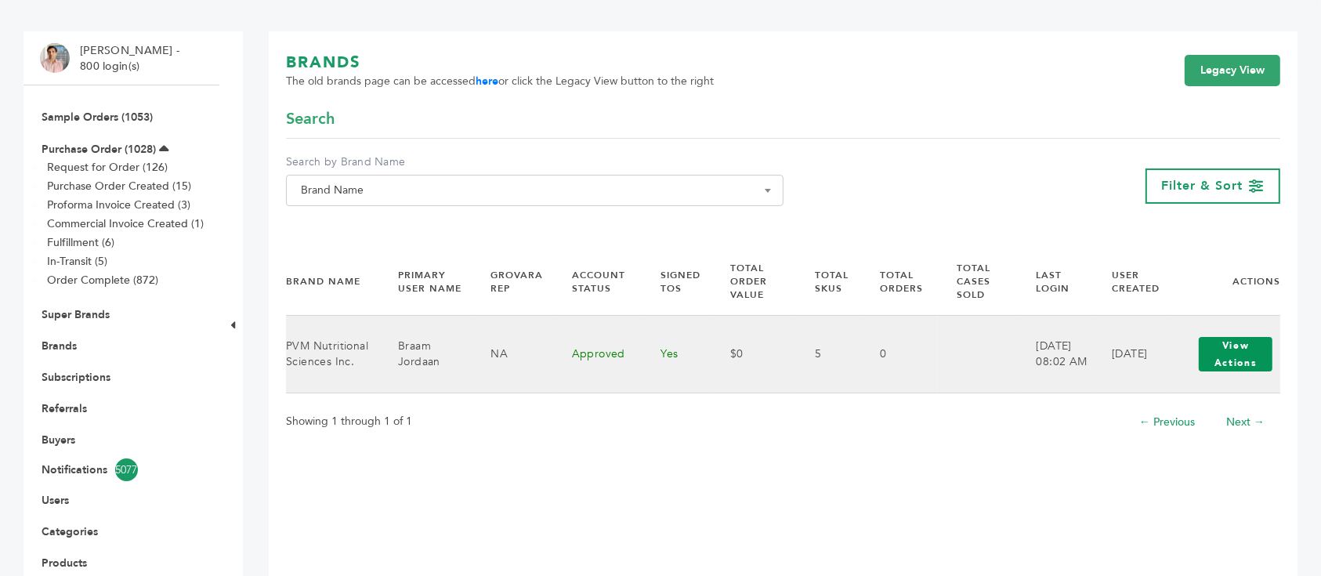
click at [1236, 356] on button "View Actions" at bounding box center [1236, 354] width 74 height 34
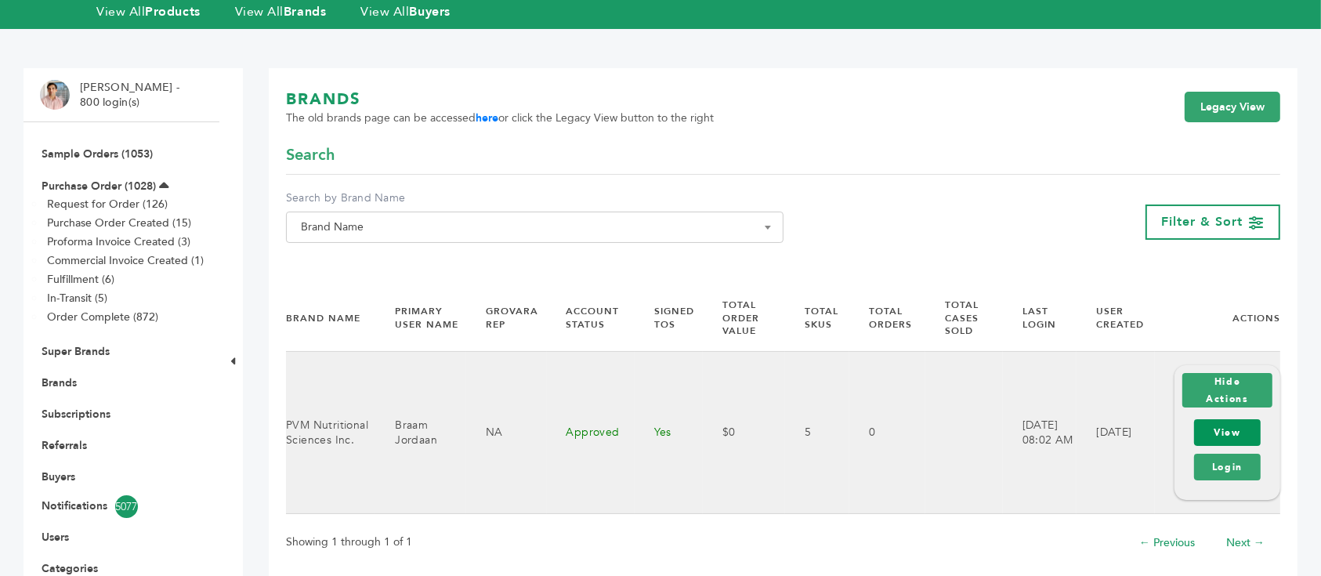
click at [1232, 419] on link "View" at bounding box center [1227, 432] width 67 height 27
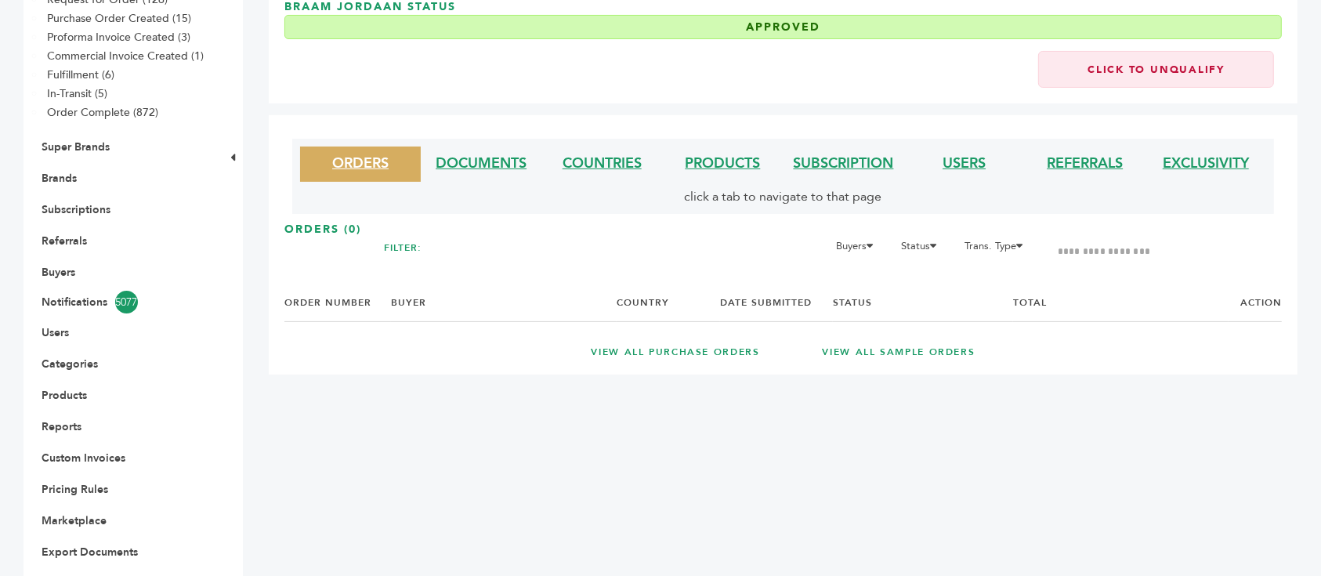
scroll to position [208, 0]
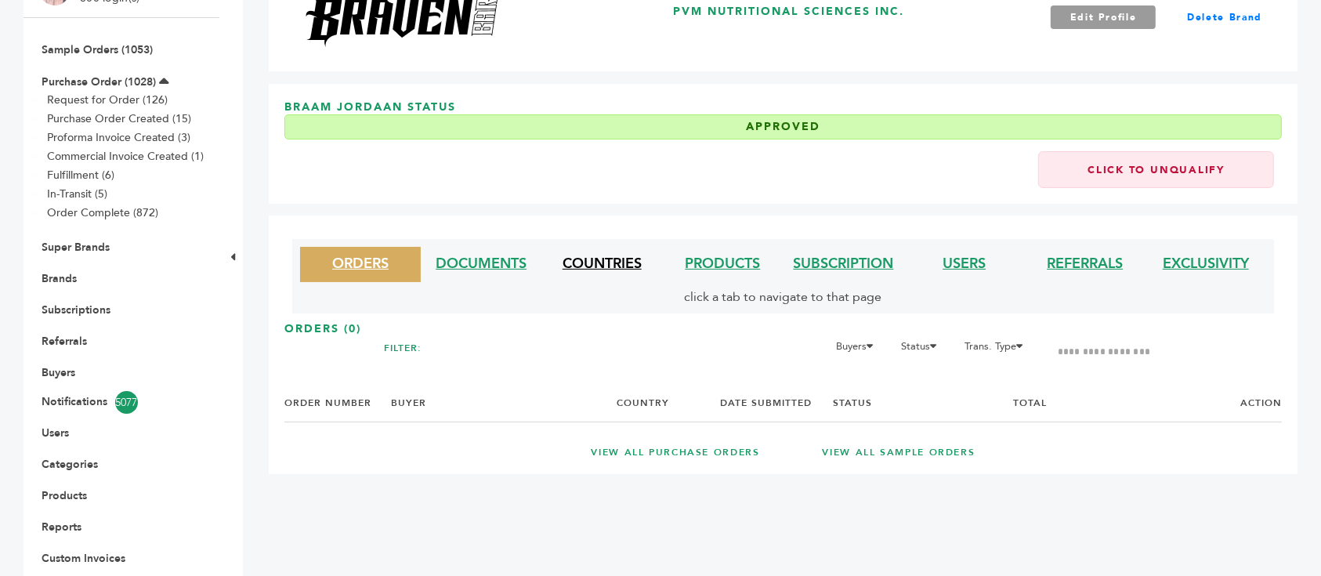
click at [601, 254] on link "COUNTRIES" at bounding box center [602, 264] width 79 height 20
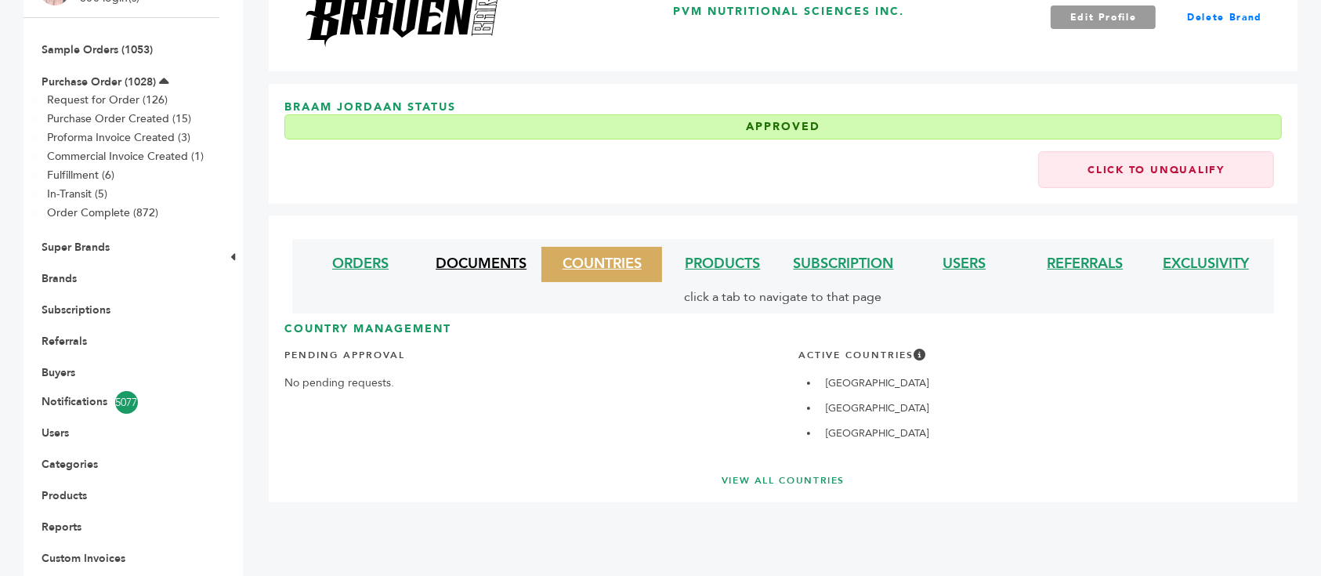
click at [513, 254] on link "DOCUMENTS" at bounding box center [481, 264] width 91 height 20
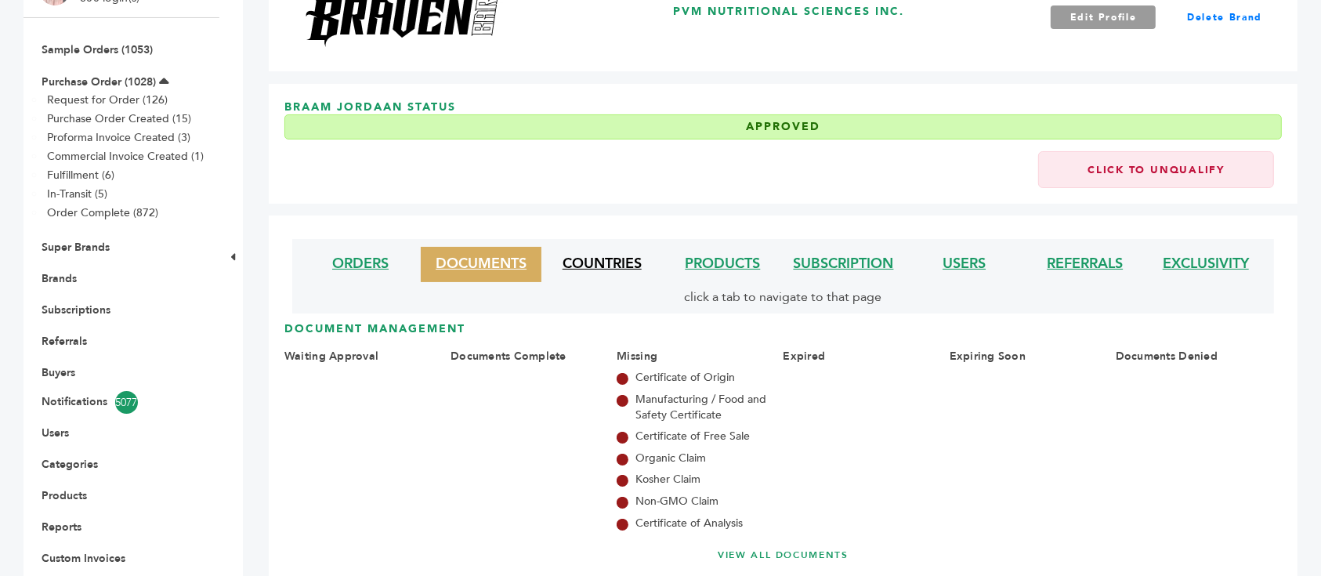
click at [597, 254] on link "COUNTRIES" at bounding box center [602, 264] width 79 height 20
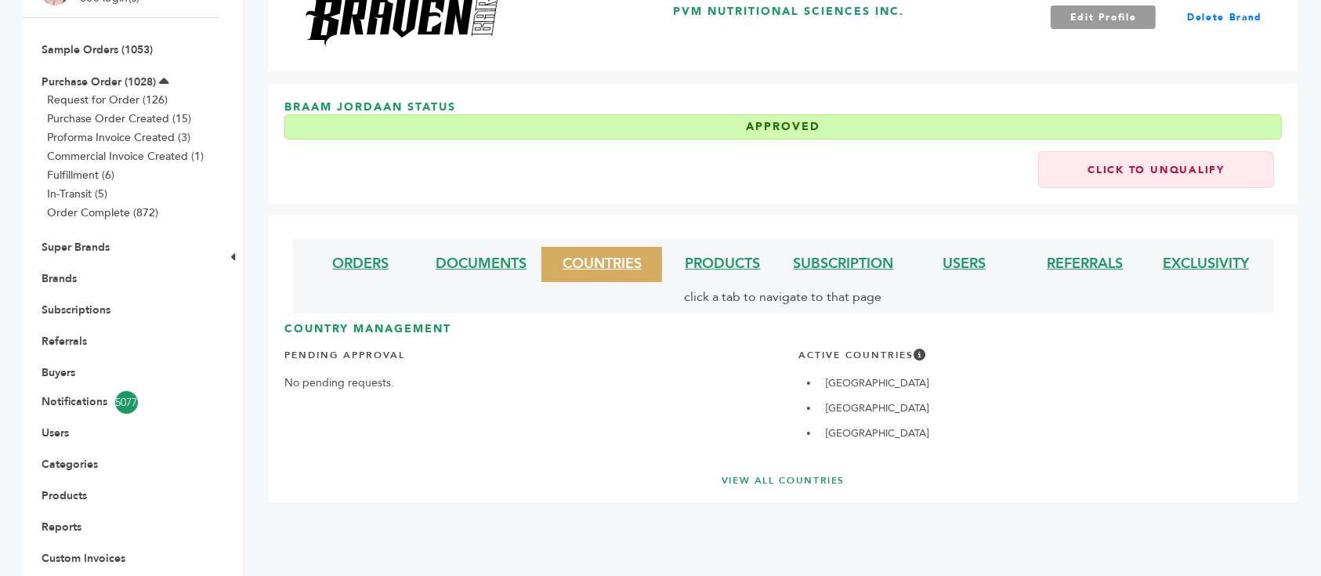
click at [822, 474] on link "VIEW ALL COUNTRIES" at bounding box center [783, 480] width 935 height 13
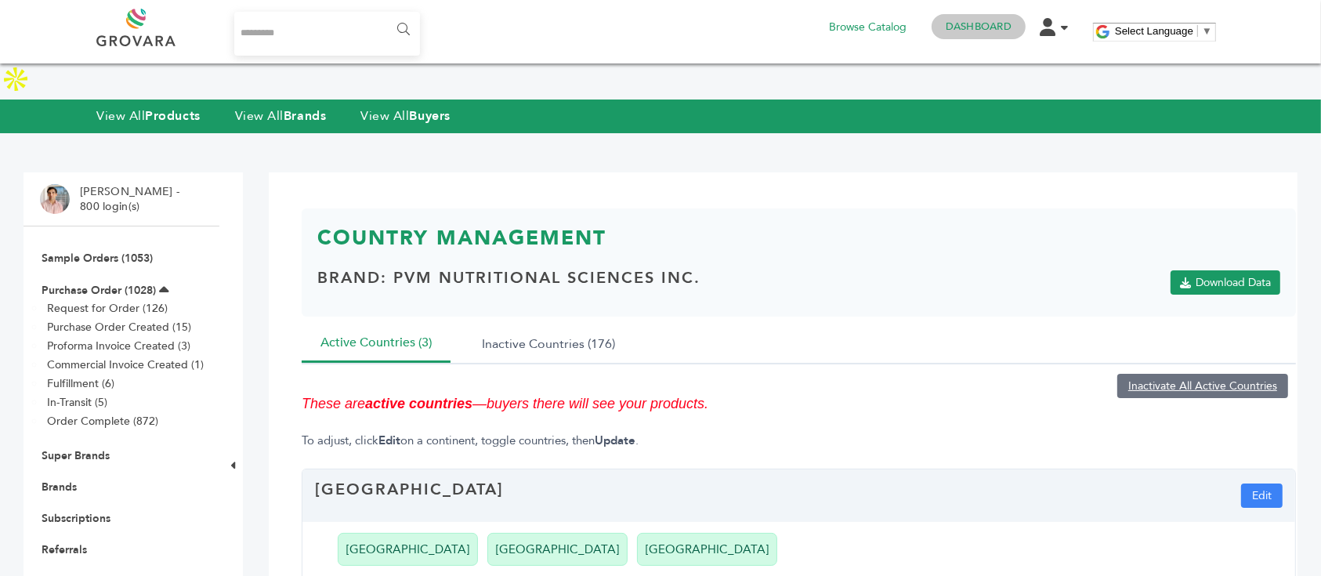
click at [973, 30] on link "Dashboard" at bounding box center [979, 27] width 66 height 14
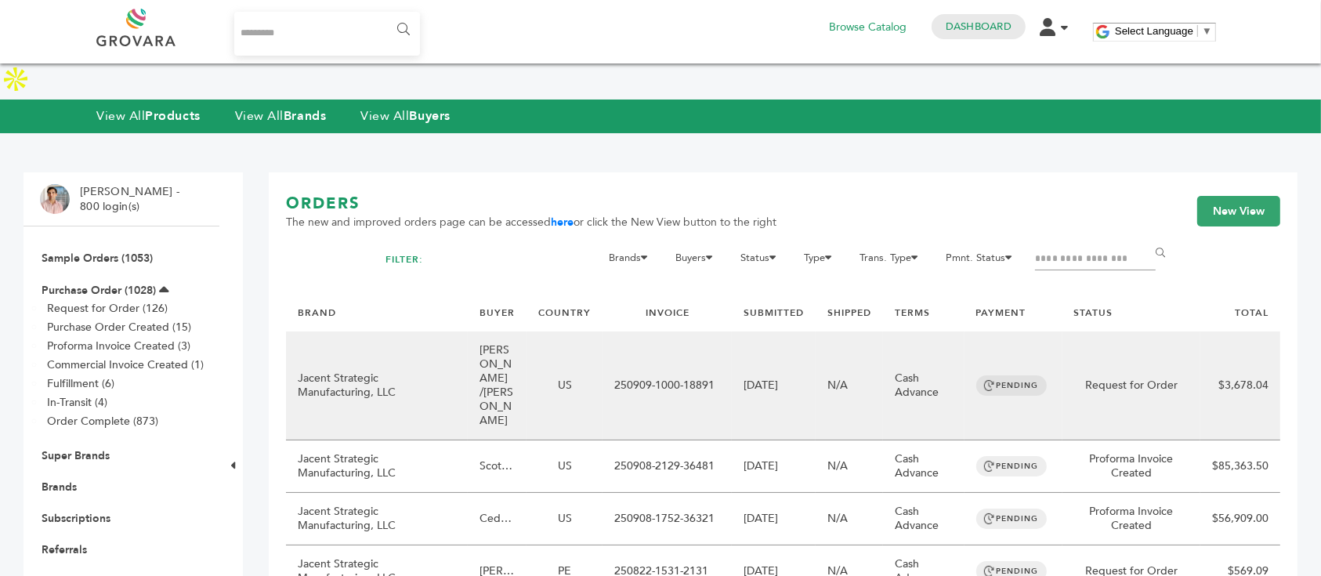
click at [498, 331] on td "[PERSON_NAME] /[PERSON_NAME]" at bounding box center [497, 385] width 59 height 109
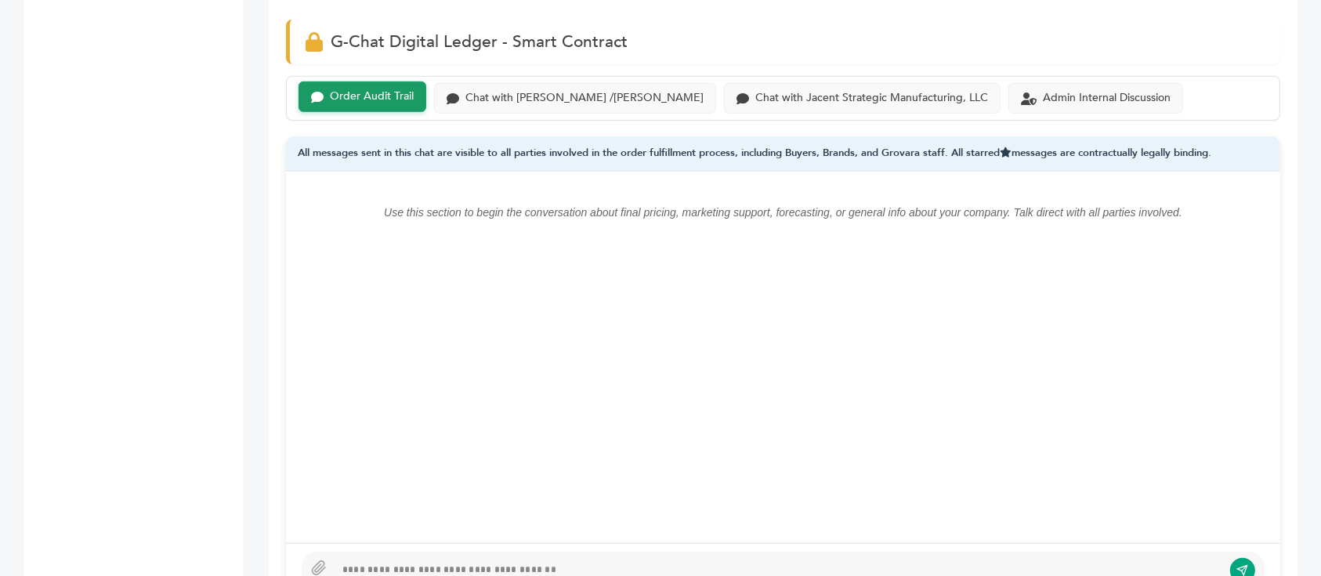
scroll to position [1044, 0]
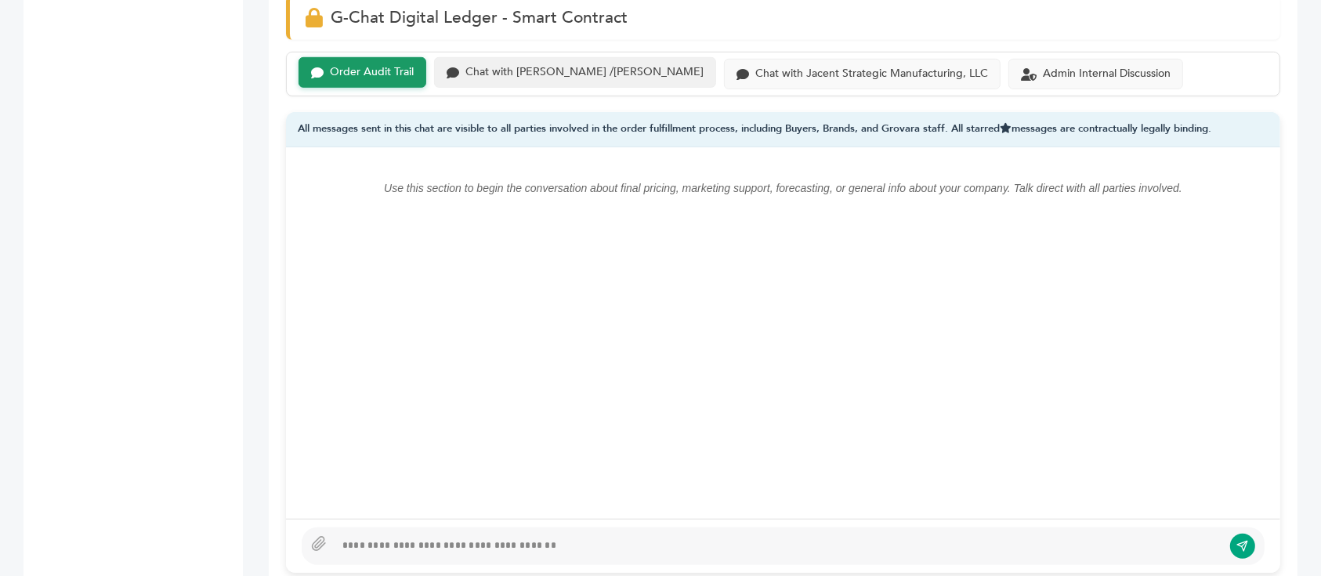
click at [577, 57] on div "Chat with [PERSON_NAME] /[PERSON_NAME]" at bounding box center [575, 72] width 282 height 31
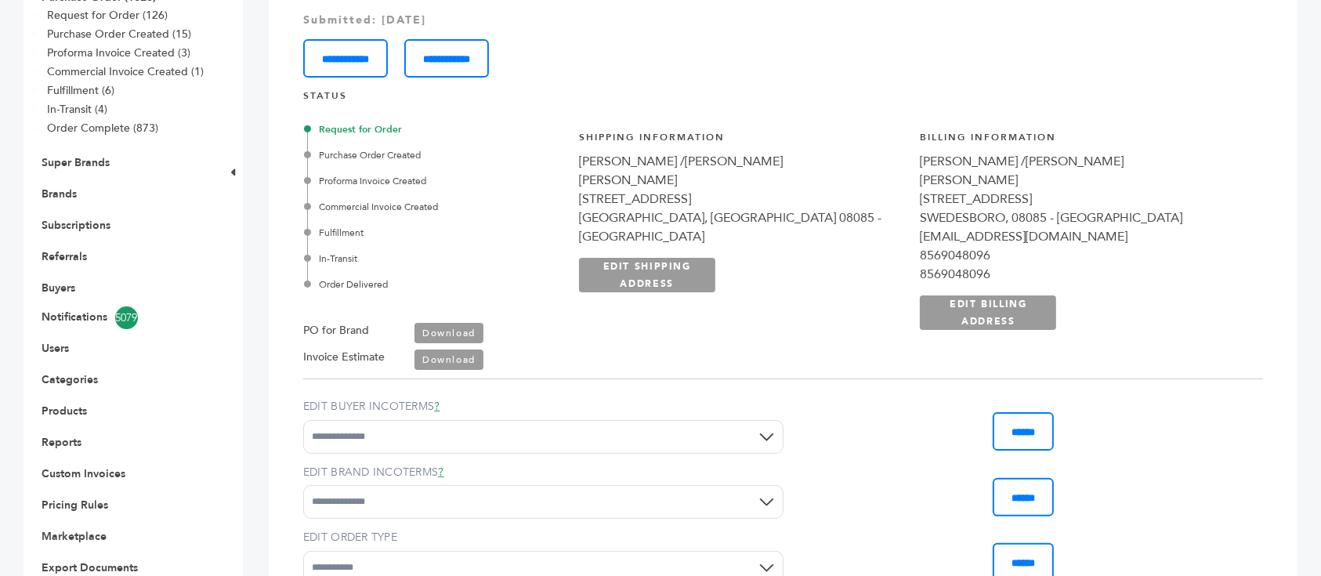
scroll to position [208, 0]
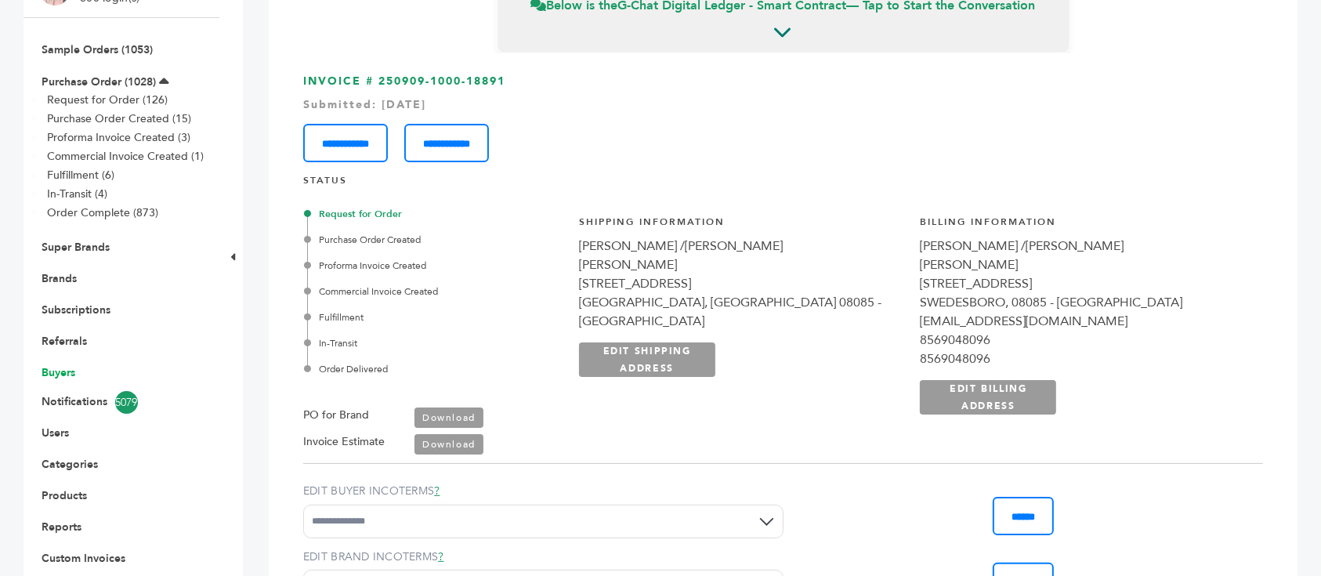
click at [67, 365] on link "Buyers" at bounding box center [59, 372] width 34 height 15
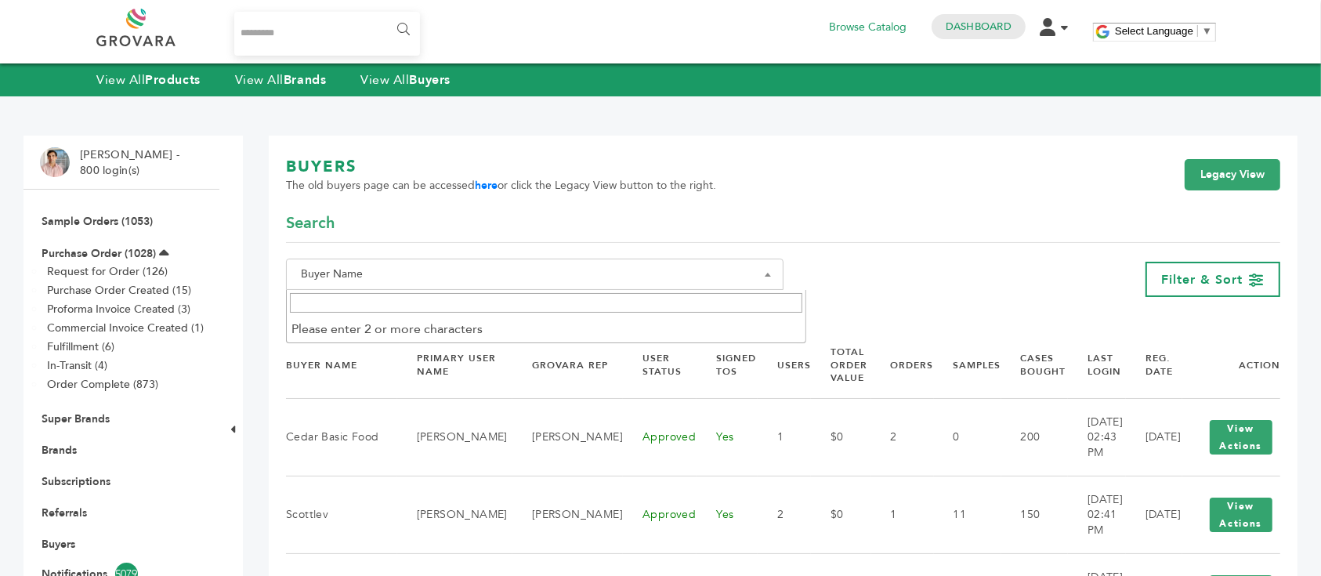
click at [729, 279] on span "Buyer Name" at bounding box center [535, 274] width 480 height 22
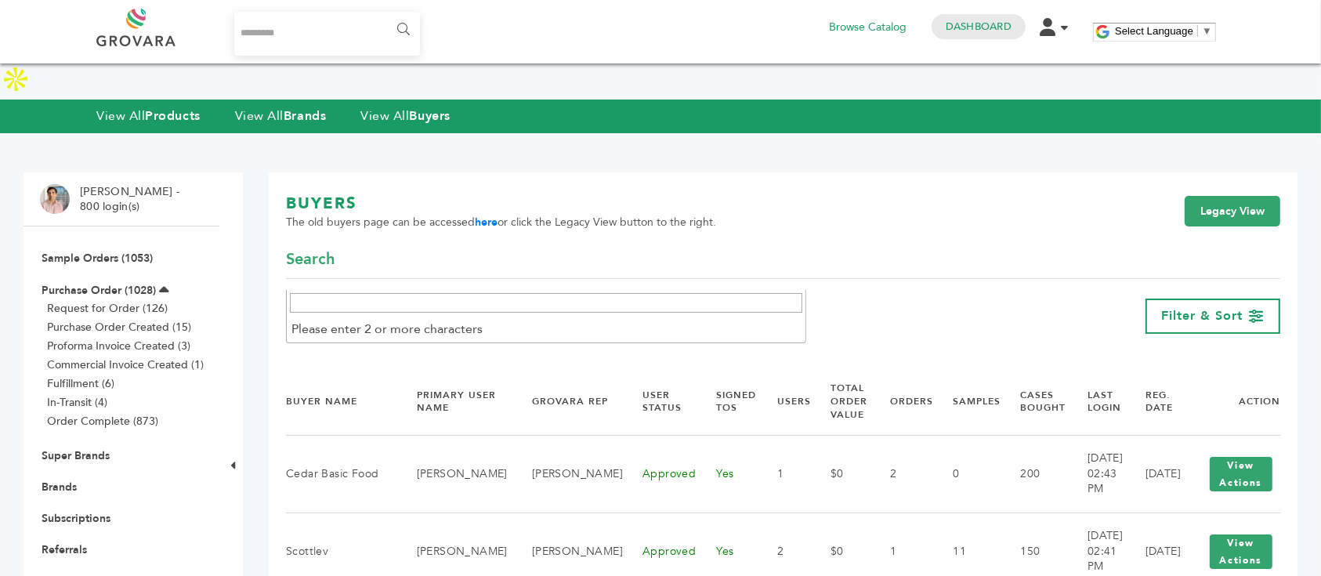
click at [695, 299] on input "Search" at bounding box center [546, 303] width 512 height 20
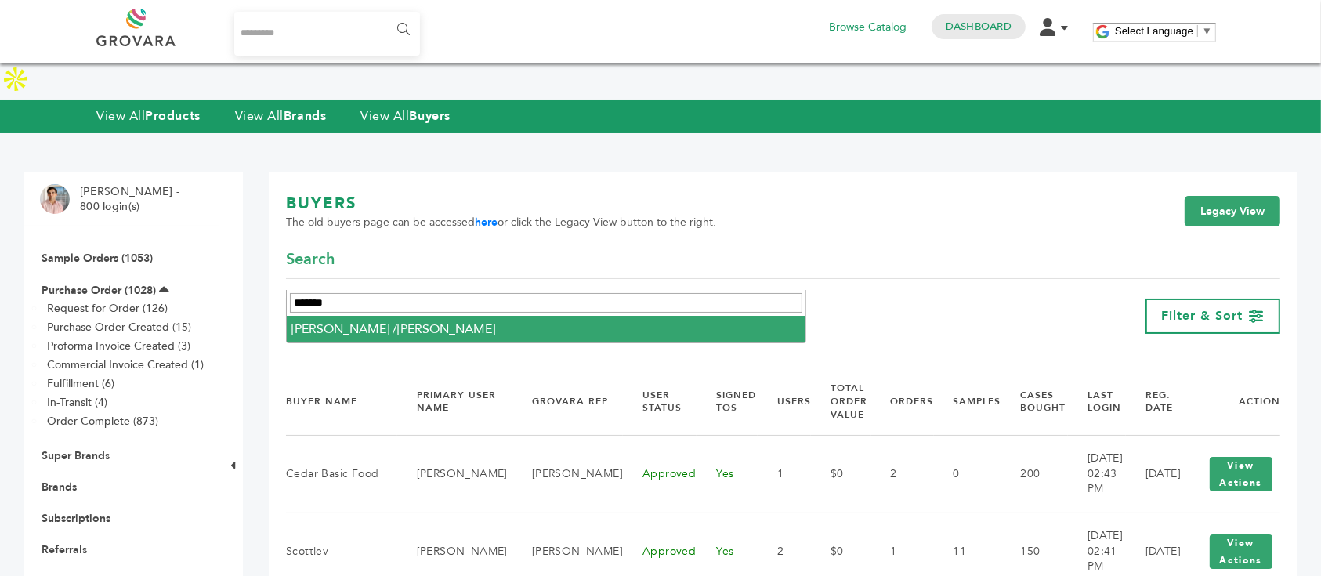
type input "*******"
select select "**********"
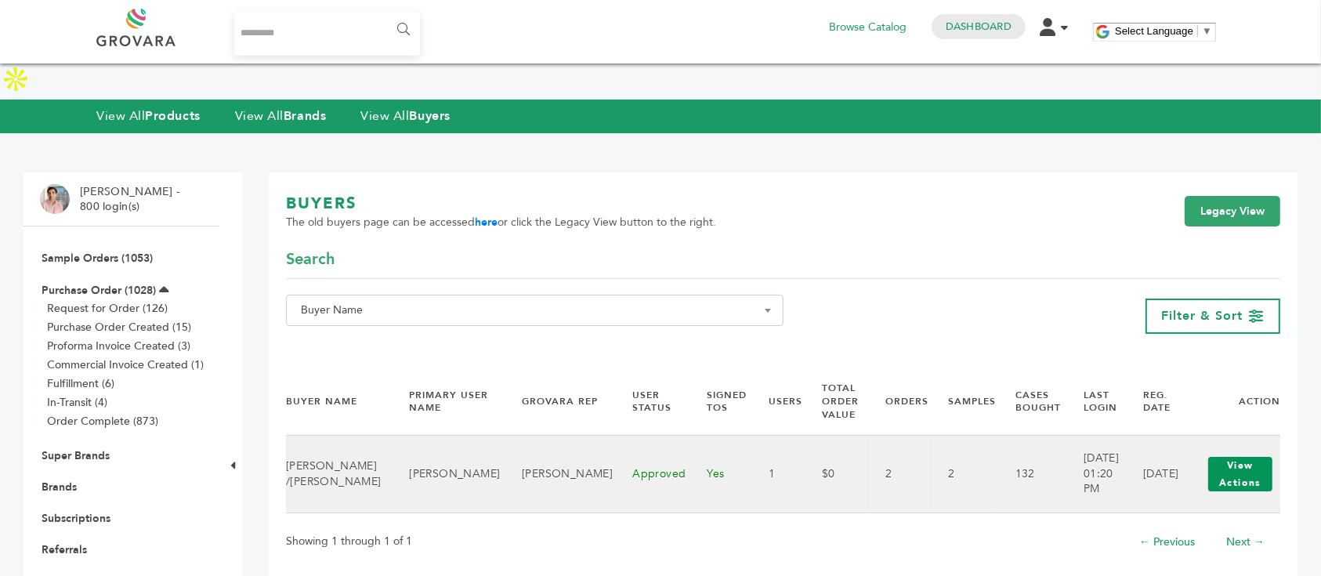
click at [1228, 457] on button "View Actions" at bounding box center [1240, 474] width 64 height 34
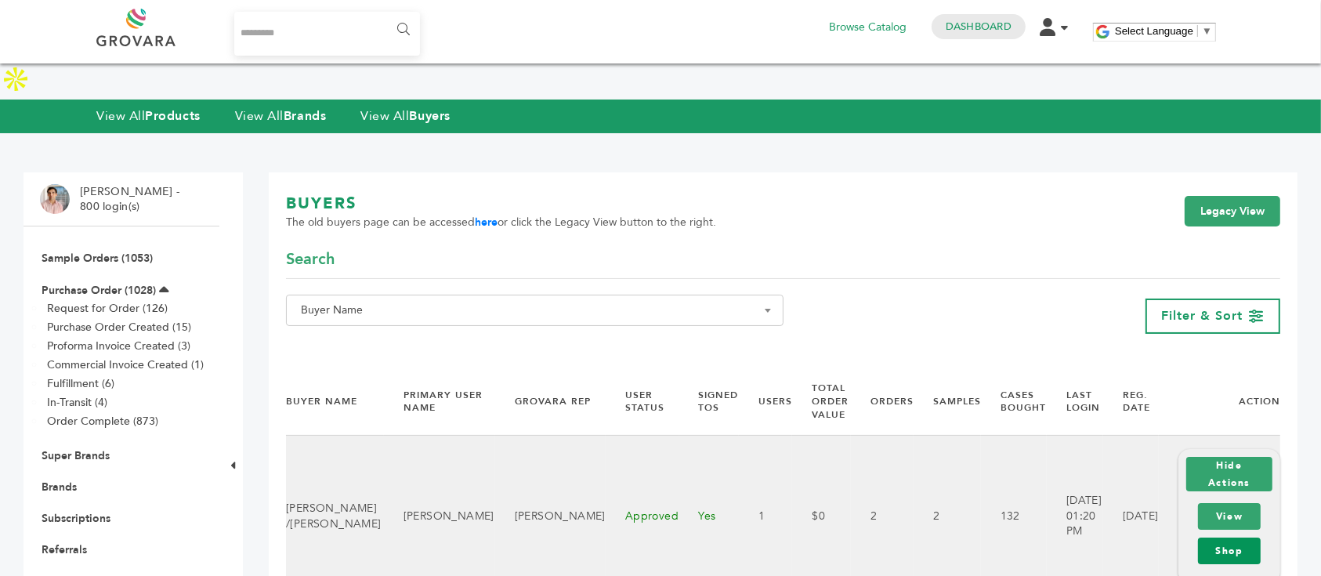
click at [1235, 537] on link "Shop" at bounding box center [1229, 550] width 63 height 27
